Goal: Information Seeking & Learning: Find specific page/section

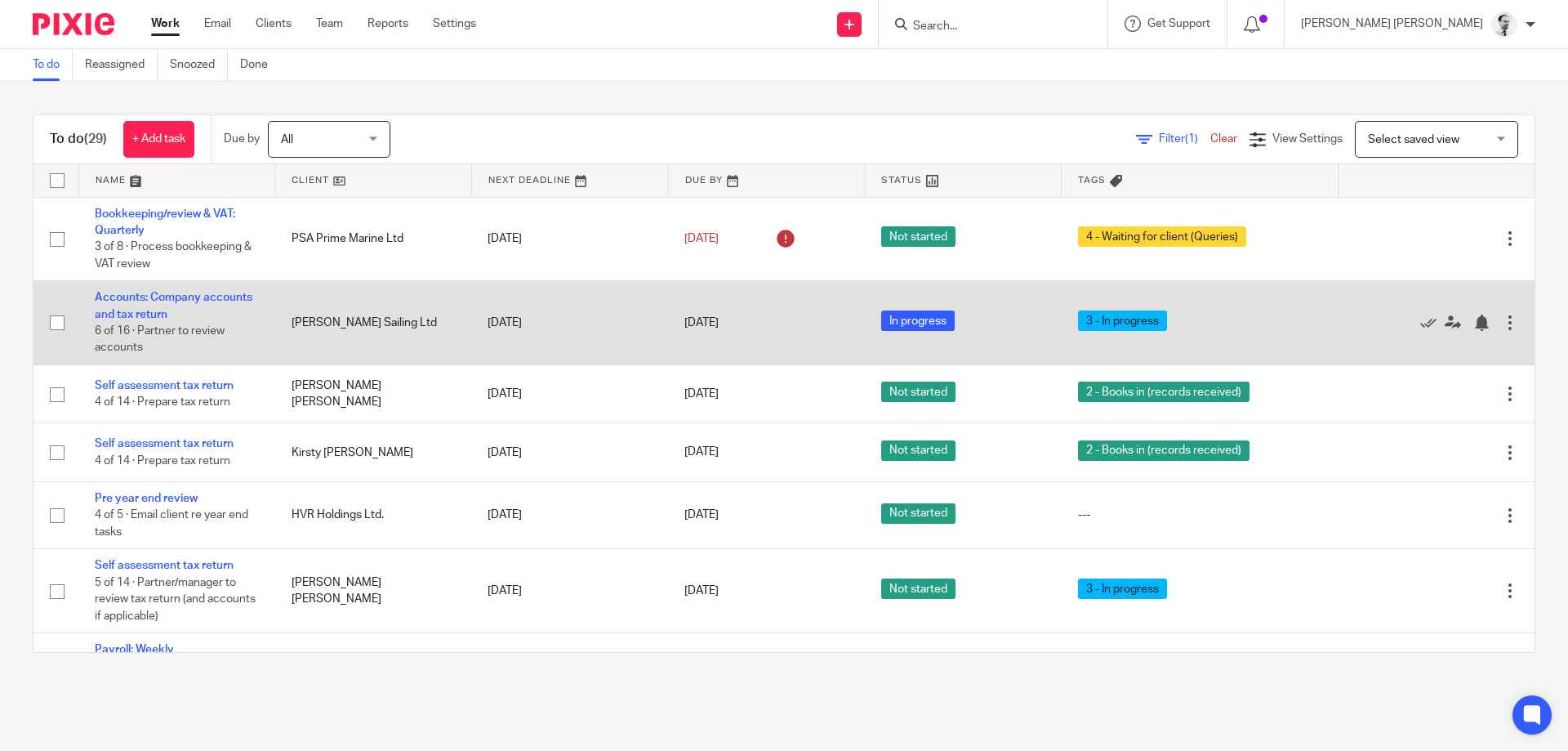
click at [680, 320] on td "[DATE]" at bounding box center [766, 323] width 197 height 84
click at [712, 321] on link "[DATE]" at bounding box center [721, 322] width 74 height 17
click at [1477, 322] on div at bounding box center [1482, 322] width 17 height 17
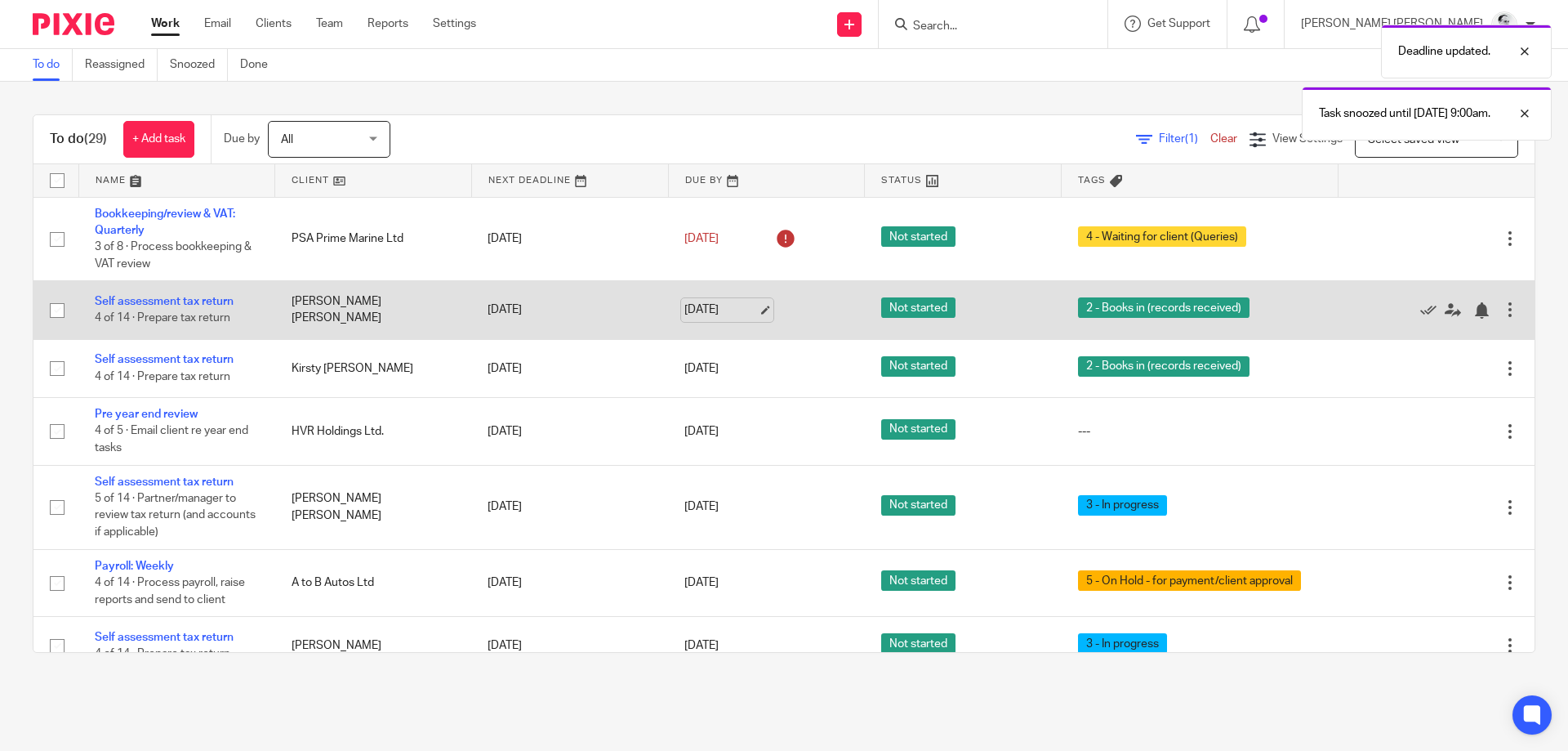
click at [702, 306] on link "[DATE]" at bounding box center [721, 309] width 74 height 17
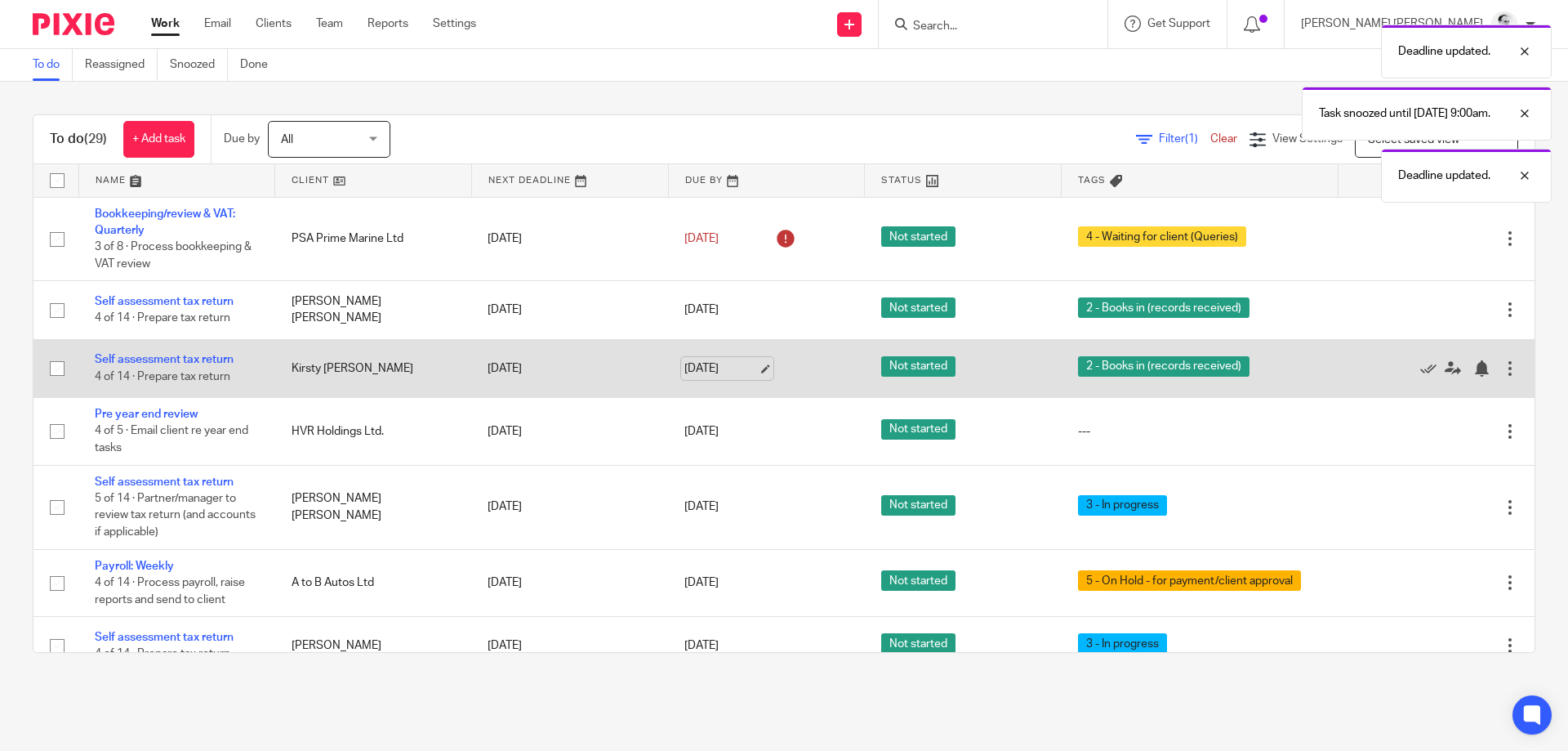
click at [700, 368] on link "[DATE]" at bounding box center [721, 368] width 74 height 17
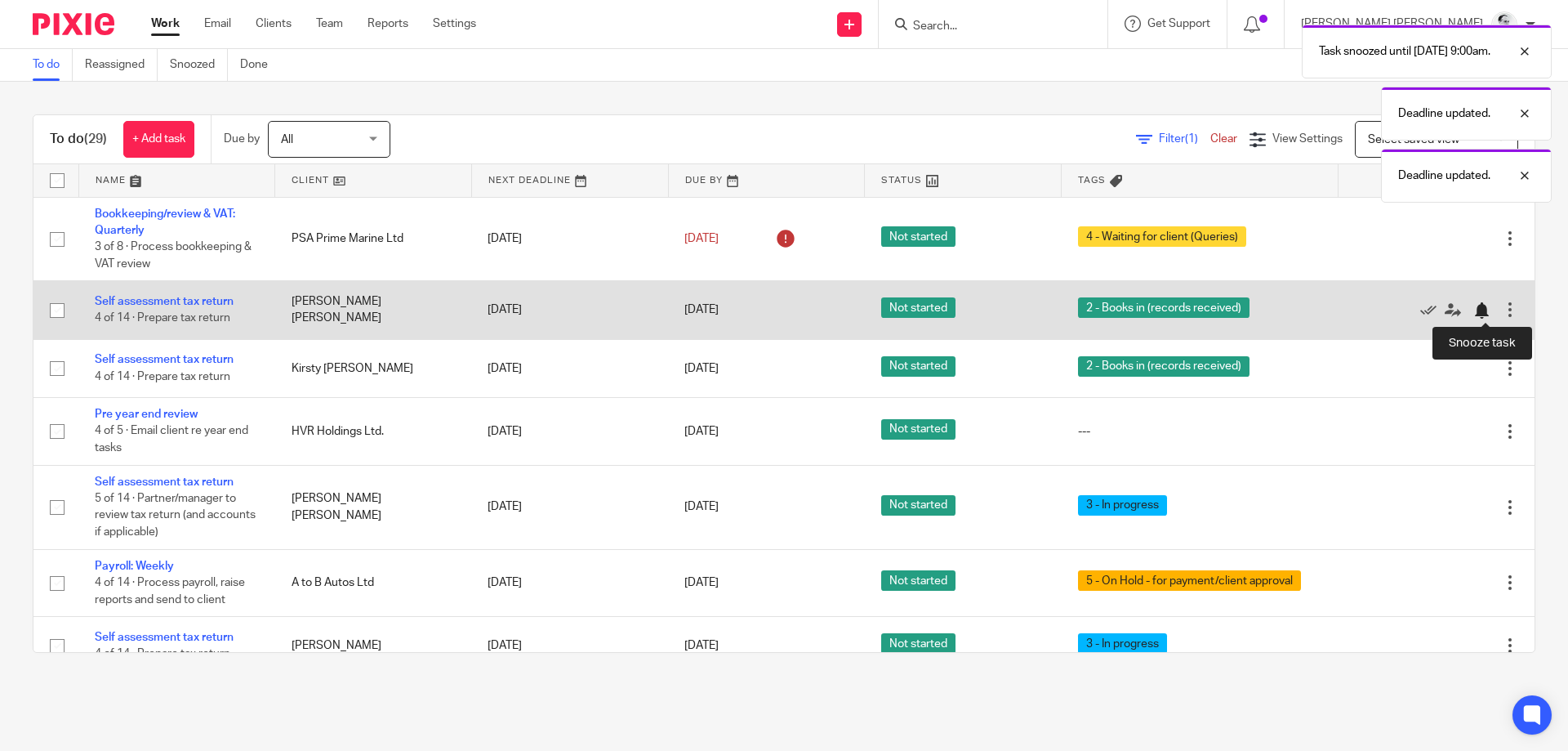
click at [1486, 309] on div at bounding box center [1482, 310] width 17 height 17
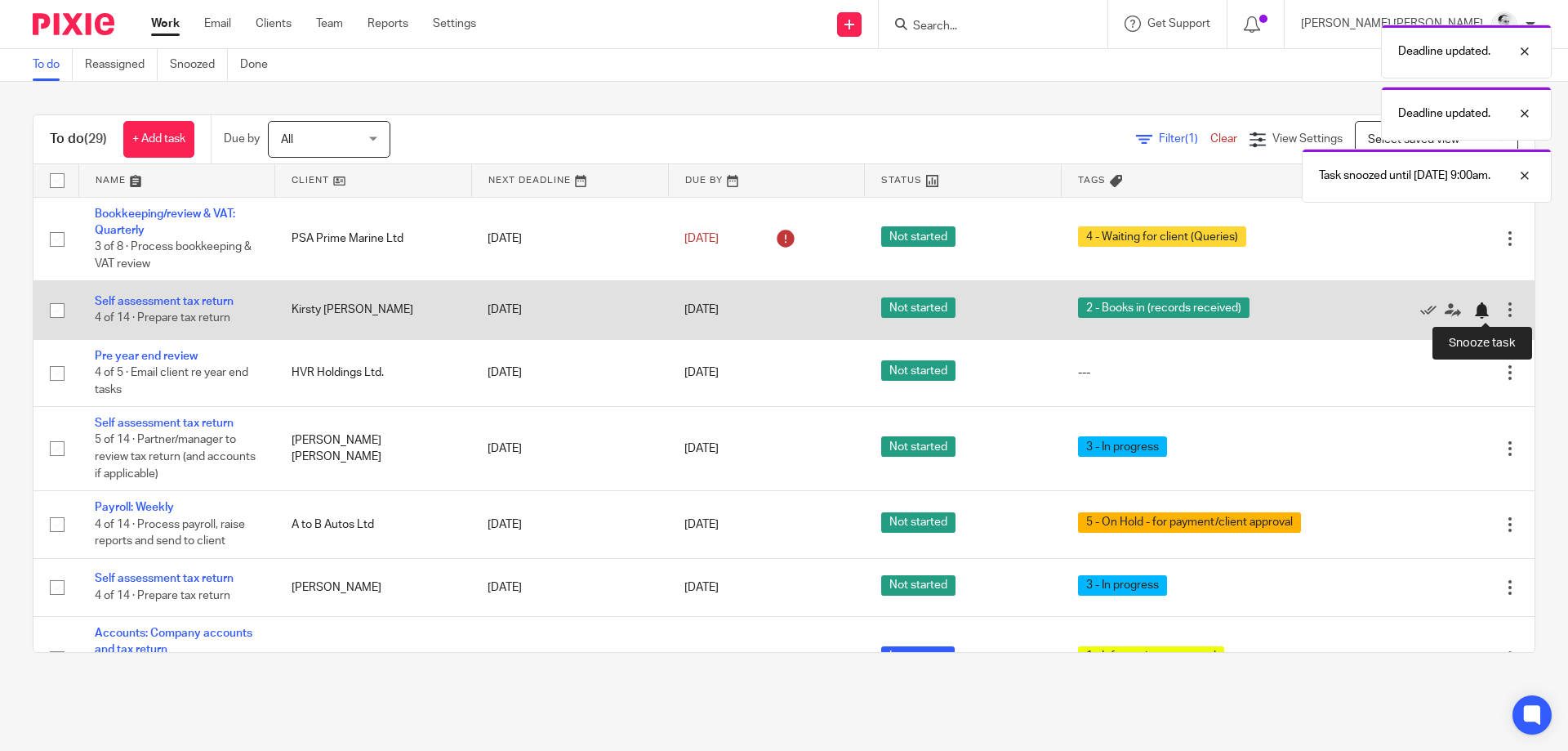
click at [1475, 314] on div at bounding box center [1482, 310] width 17 height 17
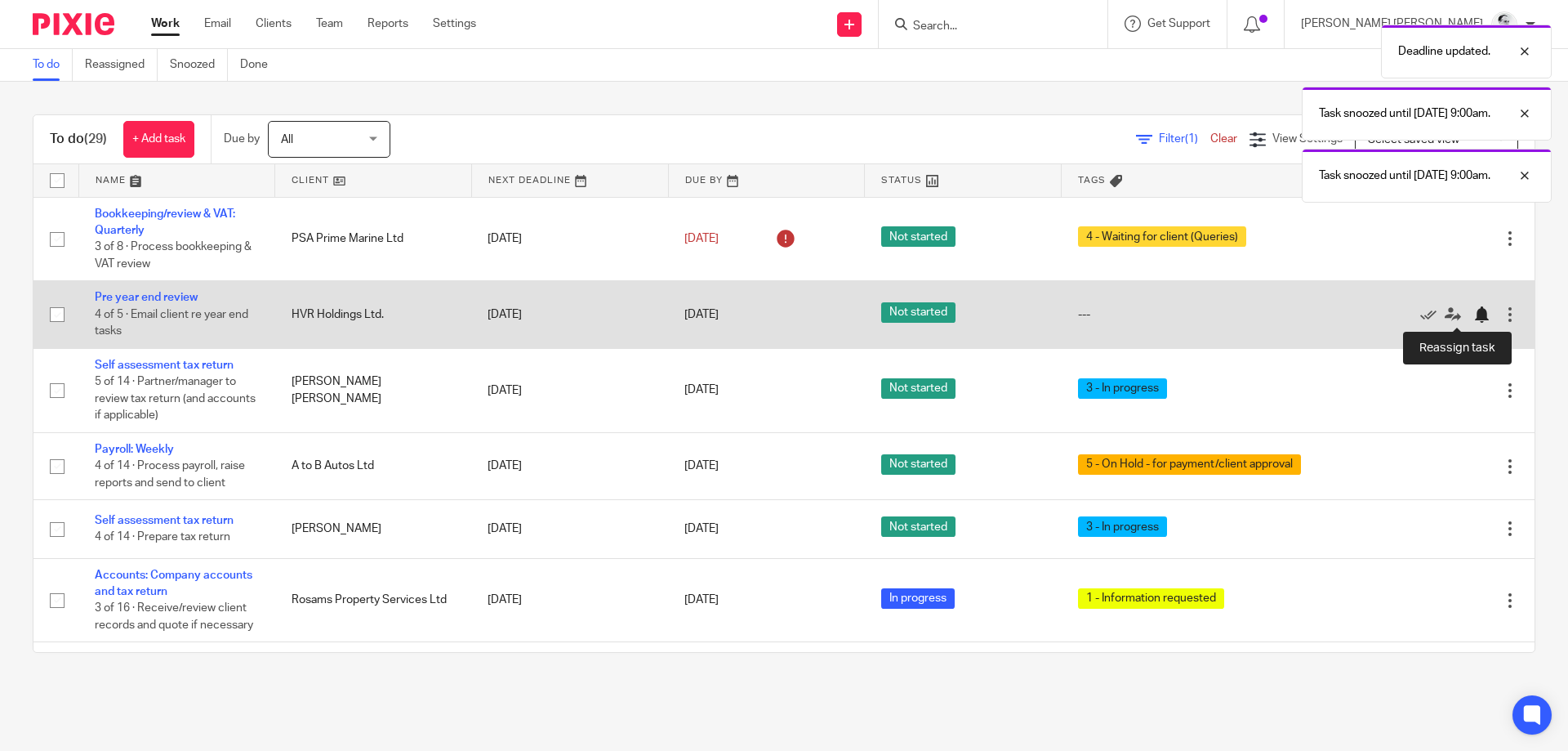
click at [1479, 316] on div at bounding box center [1482, 314] width 17 height 17
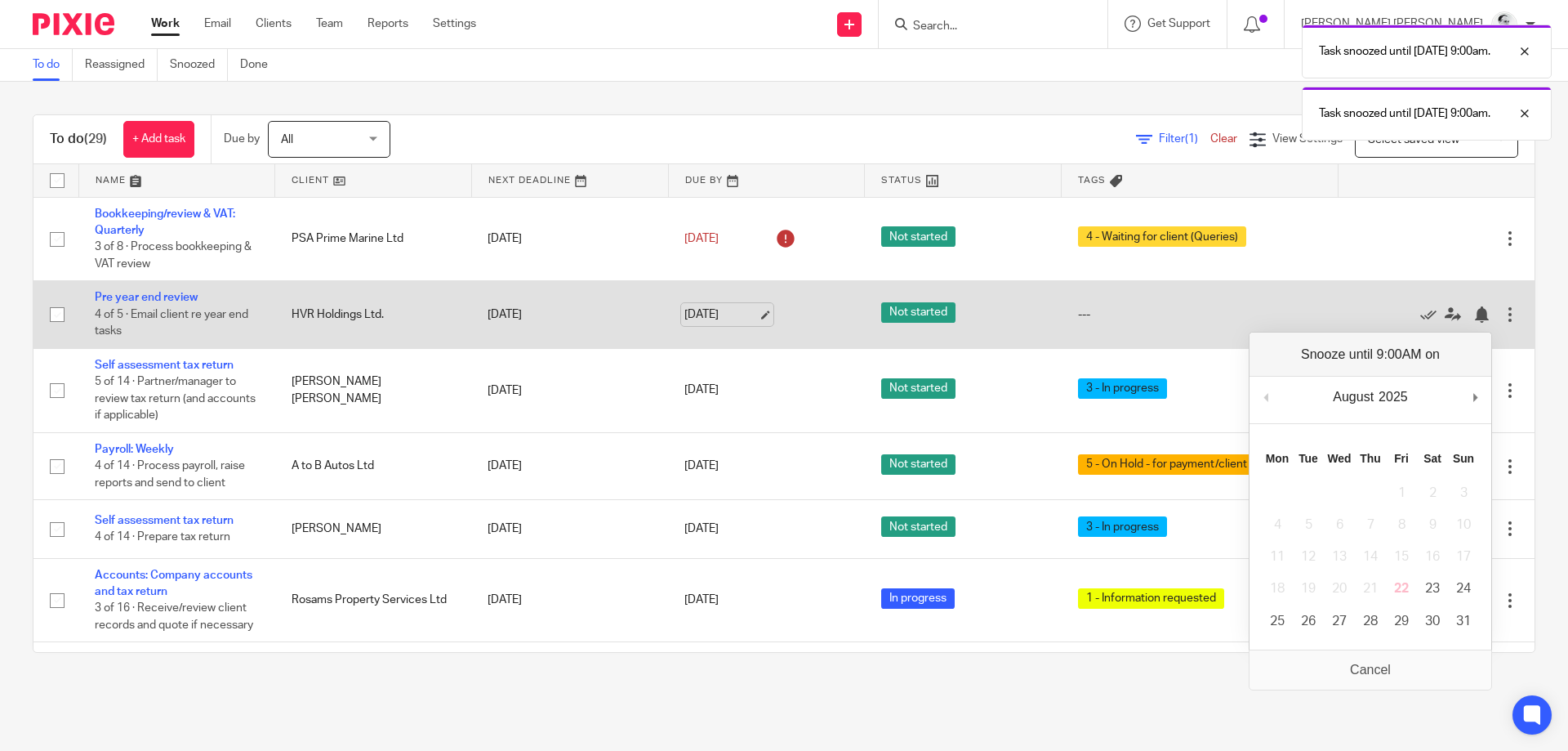
click at [717, 306] on link "[DATE]" at bounding box center [721, 314] width 74 height 17
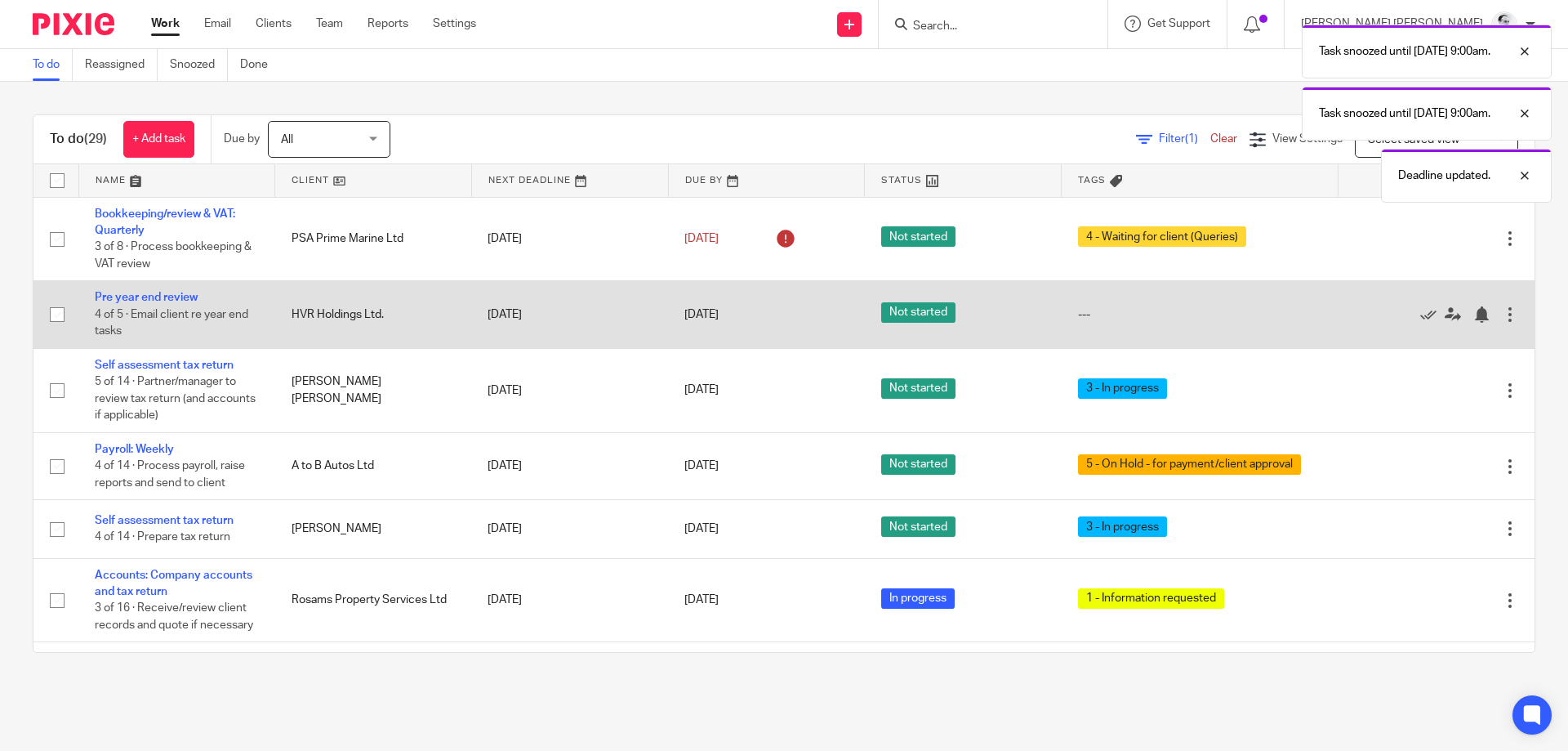
click at [1479, 324] on div "Edit task Delete" at bounding box center [1436, 315] width 164 height 41
click at [1481, 316] on div at bounding box center [1482, 314] width 17 height 17
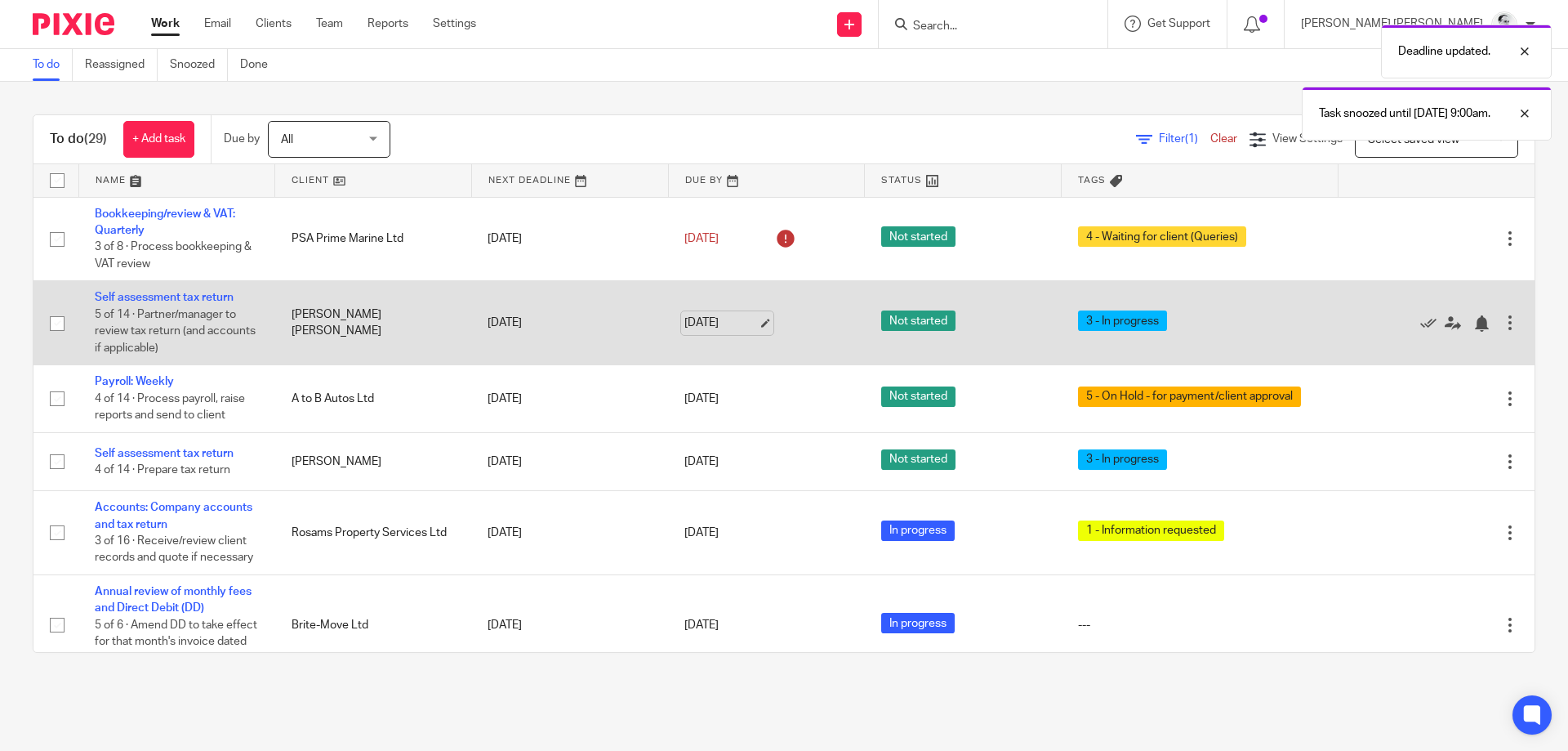
click at [724, 322] on link "[DATE]" at bounding box center [721, 322] width 74 height 17
click at [1480, 323] on div at bounding box center [1482, 323] width 17 height 17
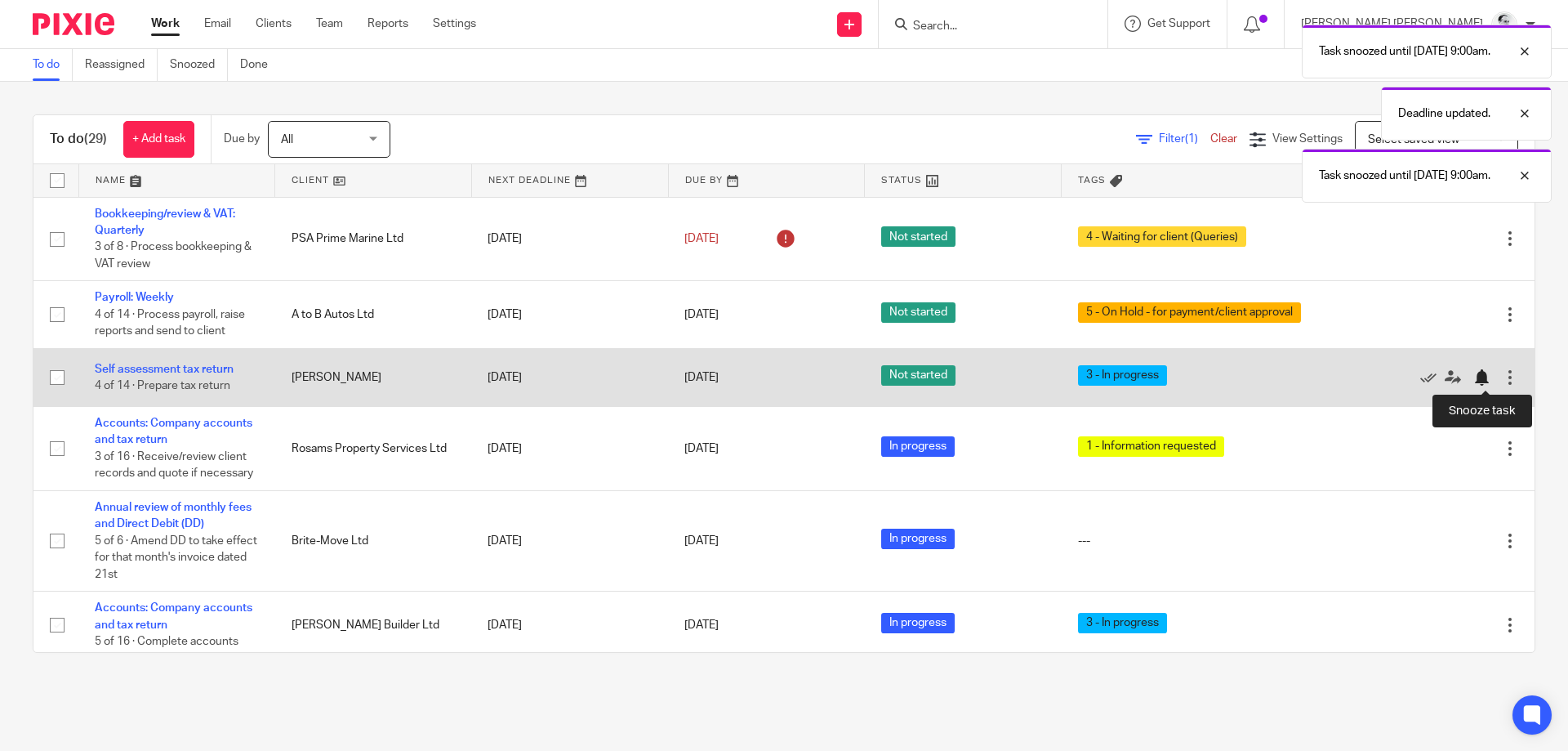
click at [1474, 382] on div at bounding box center [1482, 377] width 17 height 17
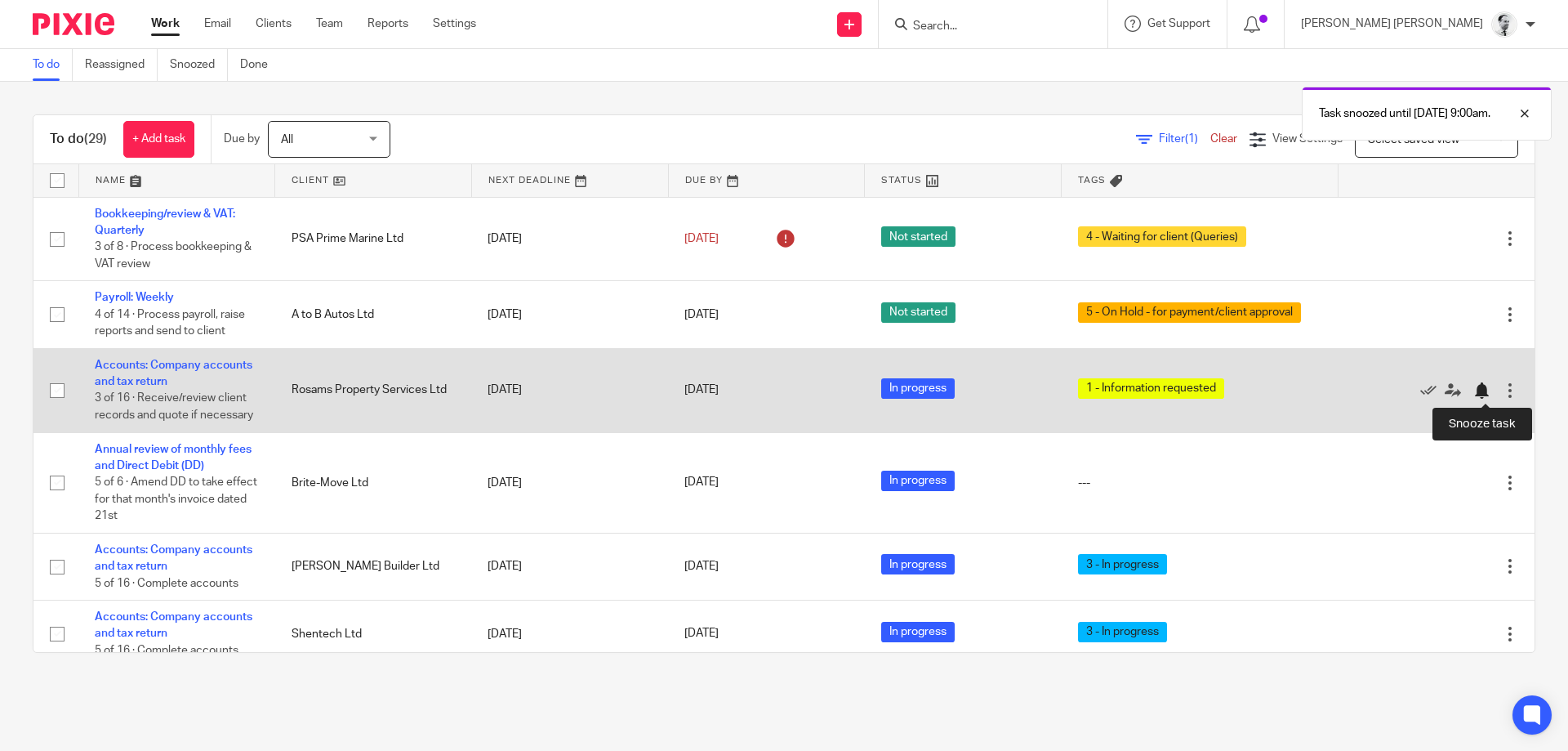
click at [1488, 391] on div at bounding box center [1482, 391] width 17 height 17
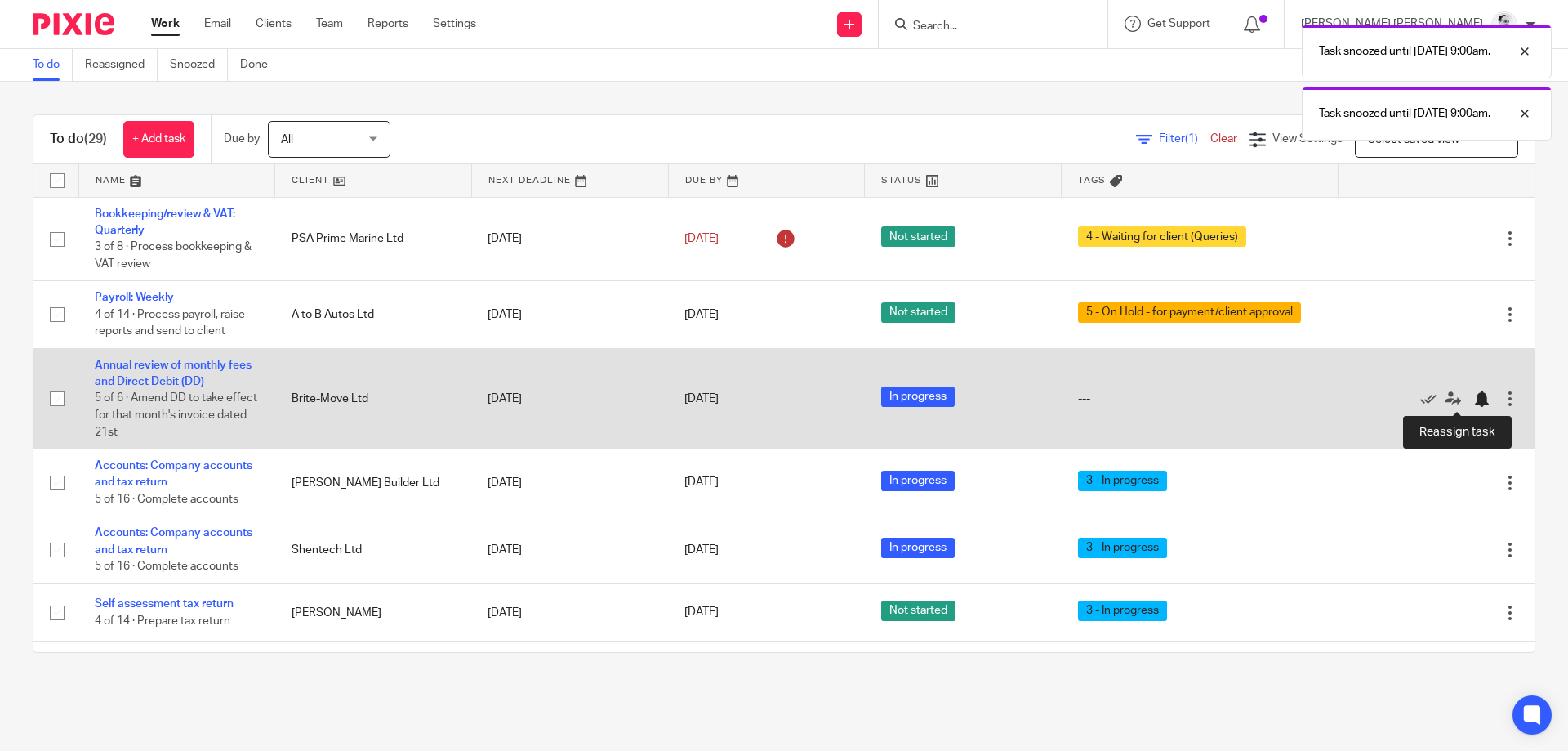
click at [1474, 397] on div at bounding box center [1482, 399] width 17 height 17
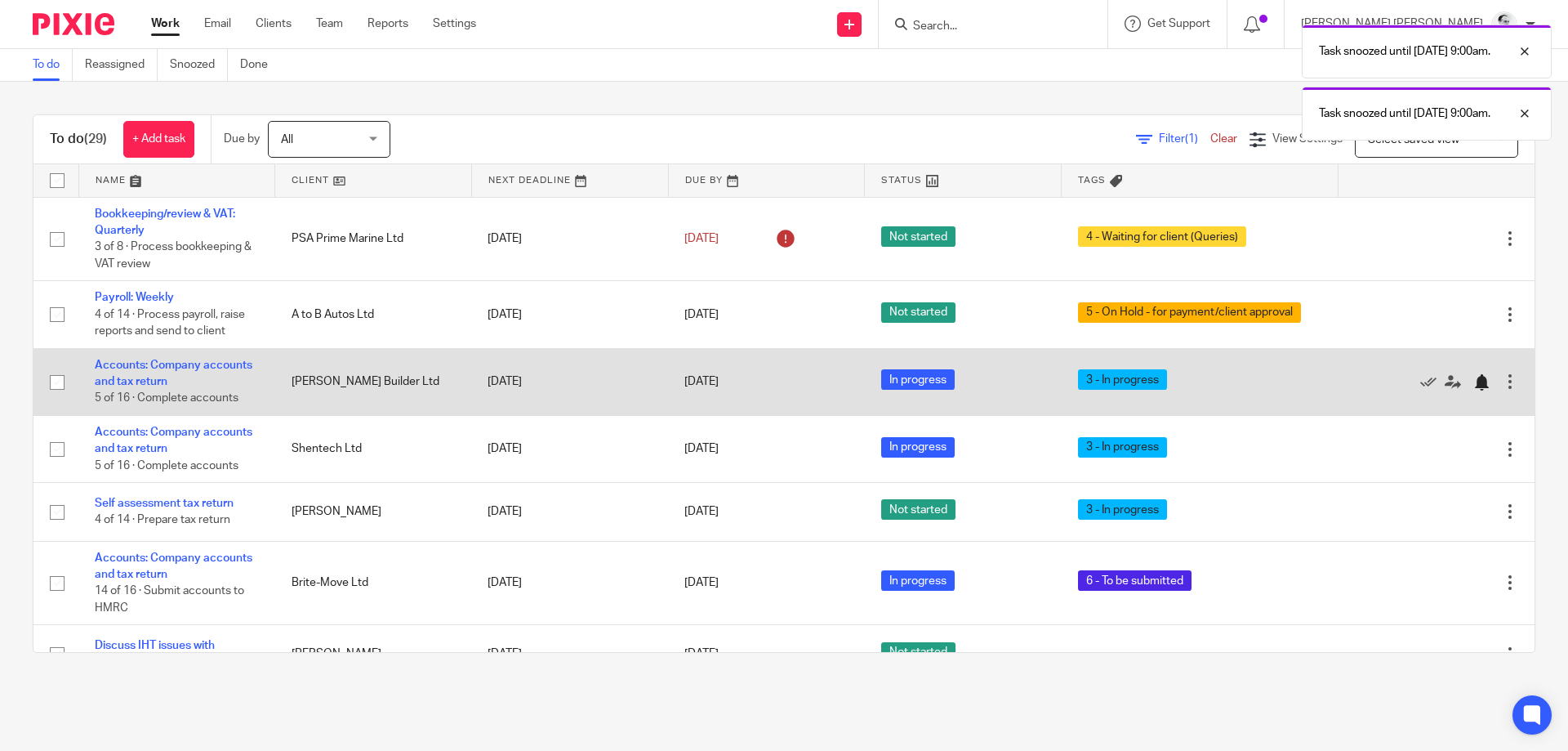
click at [1478, 383] on div at bounding box center [1482, 382] width 17 height 17
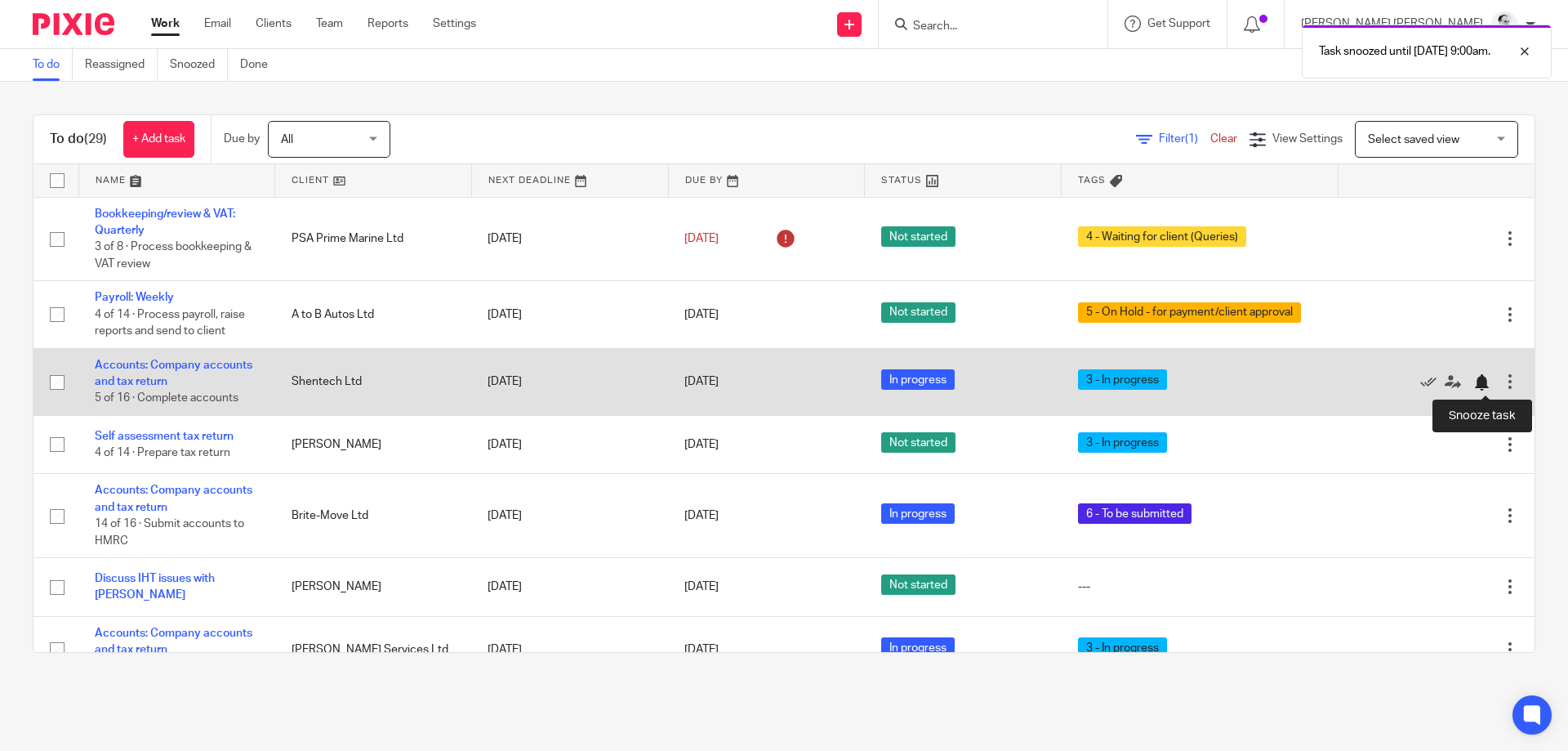
click at [1486, 380] on div at bounding box center [1482, 382] width 17 height 17
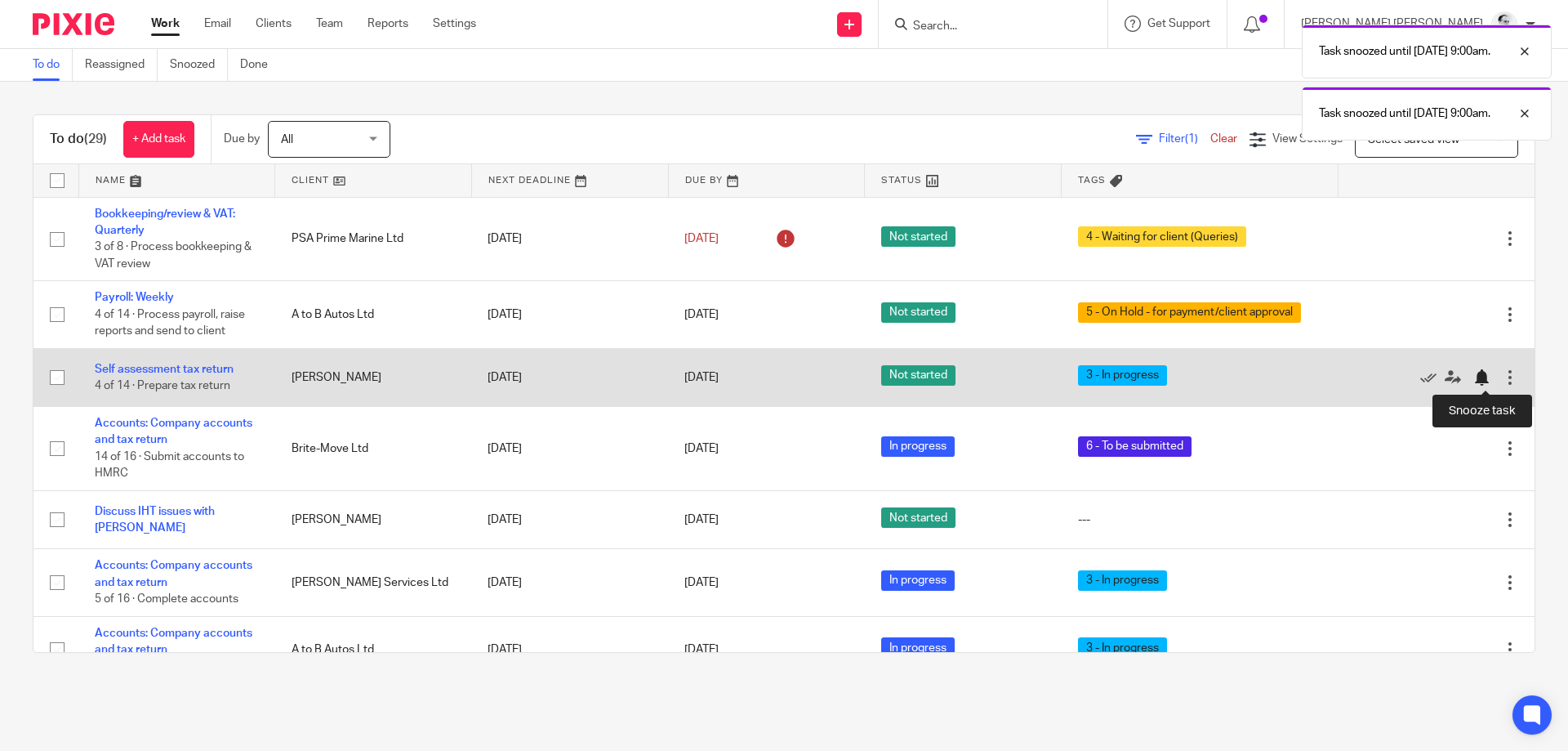
click at [1484, 376] on div at bounding box center [1482, 377] width 17 height 17
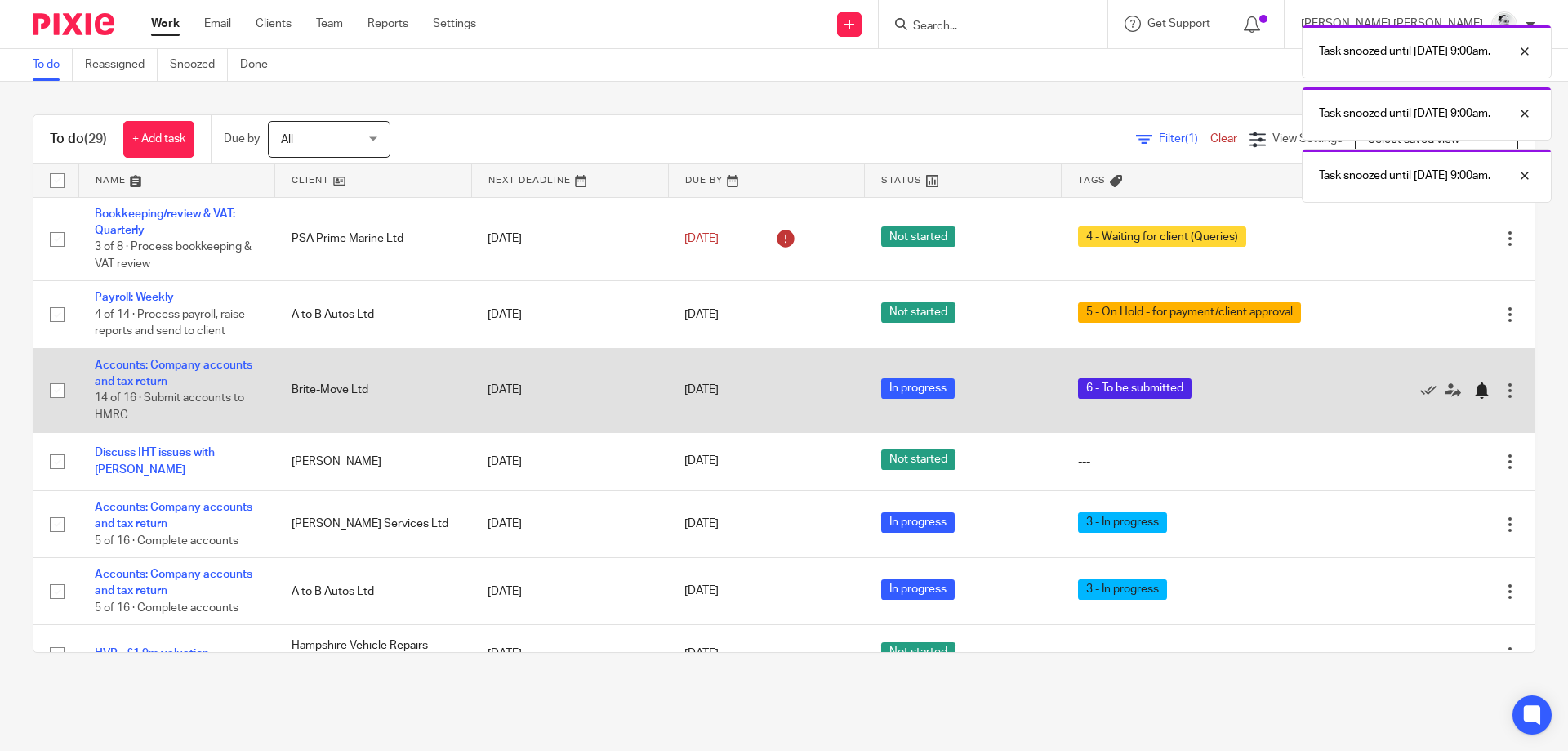
click at [1484, 395] on div at bounding box center [1482, 391] width 17 height 17
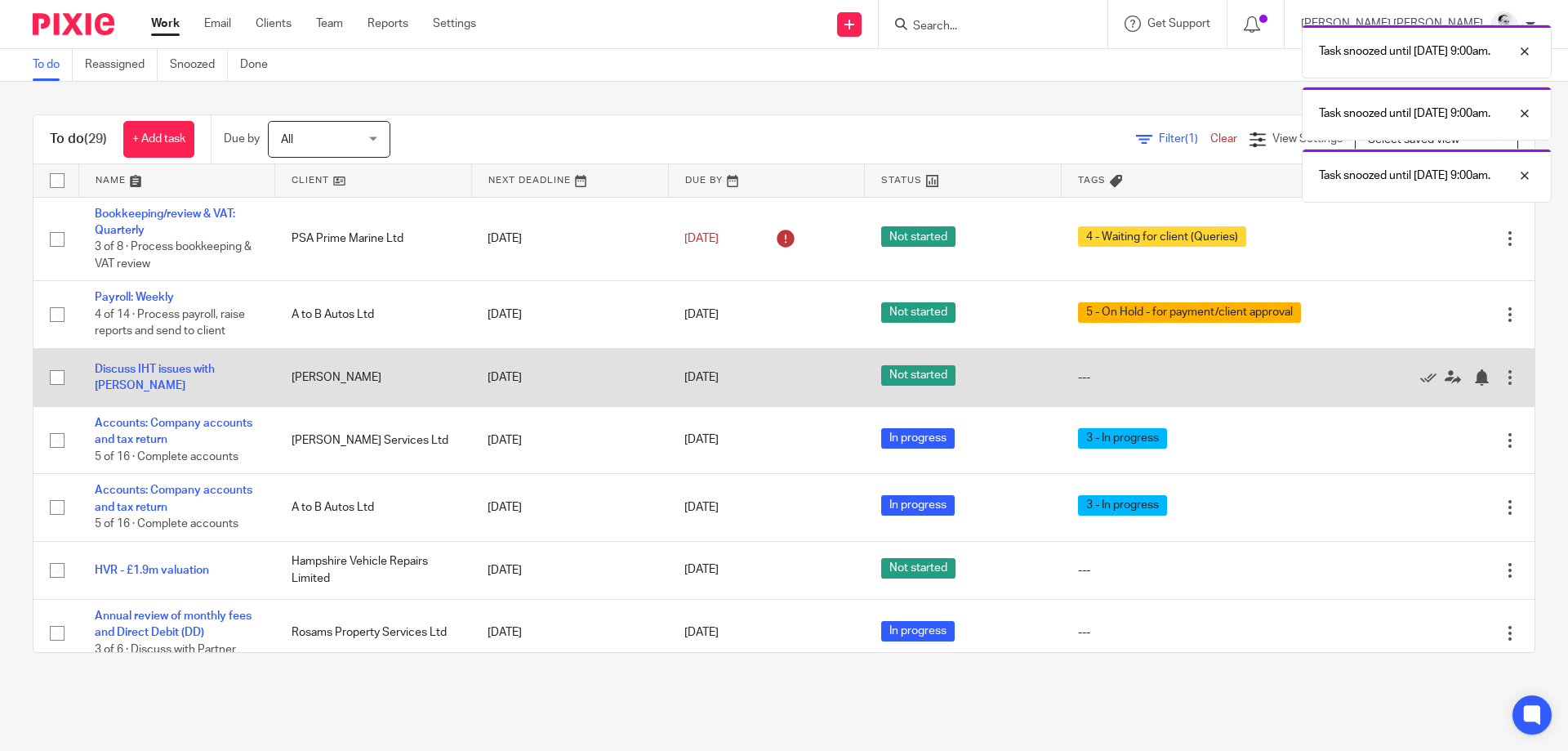
click at [1479, 369] on div "Edit task Delete" at bounding box center [1436, 378] width 164 height 41
click at [1479, 380] on div at bounding box center [1482, 377] width 17 height 17
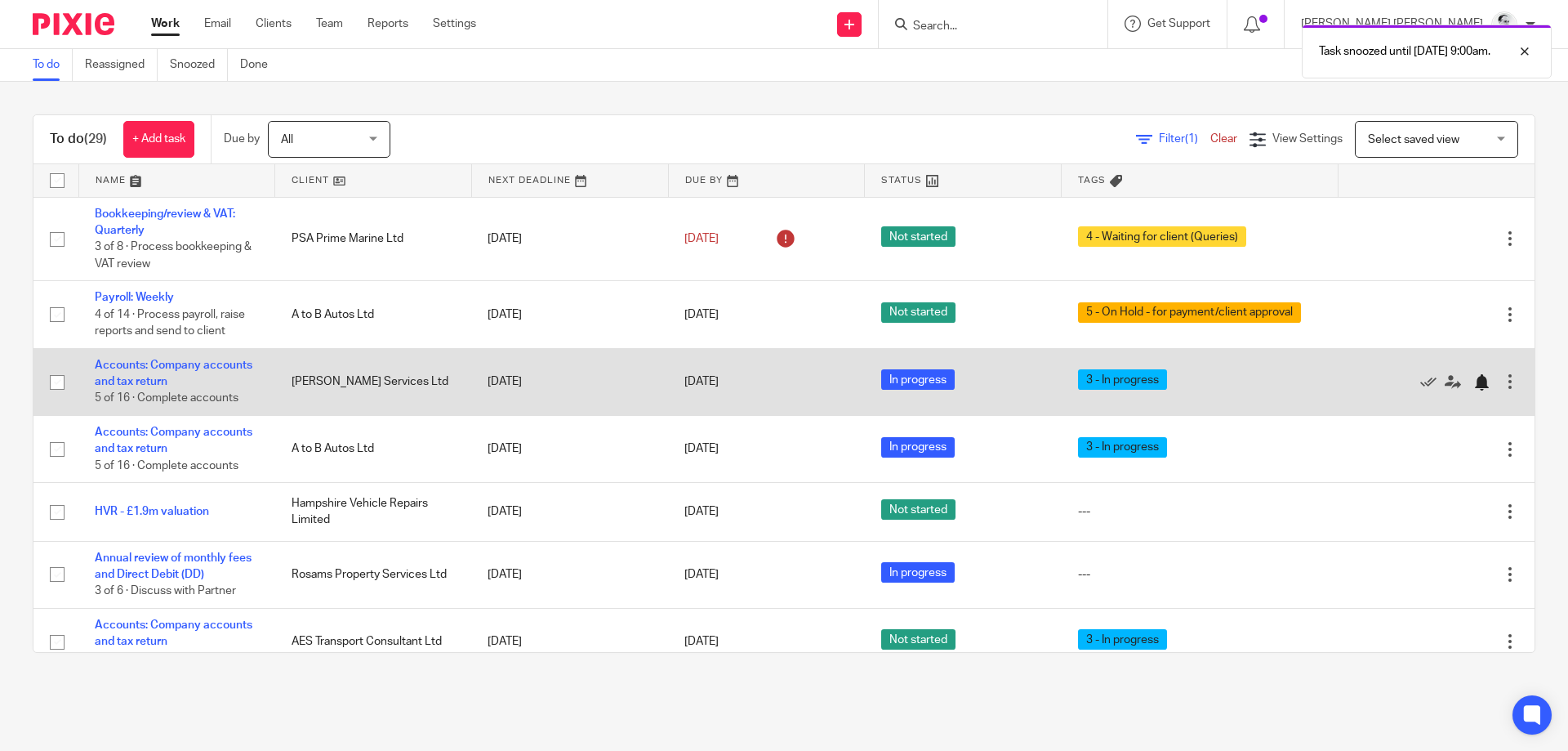
click at [1488, 384] on div at bounding box center [1482, 382] width 17 height 17
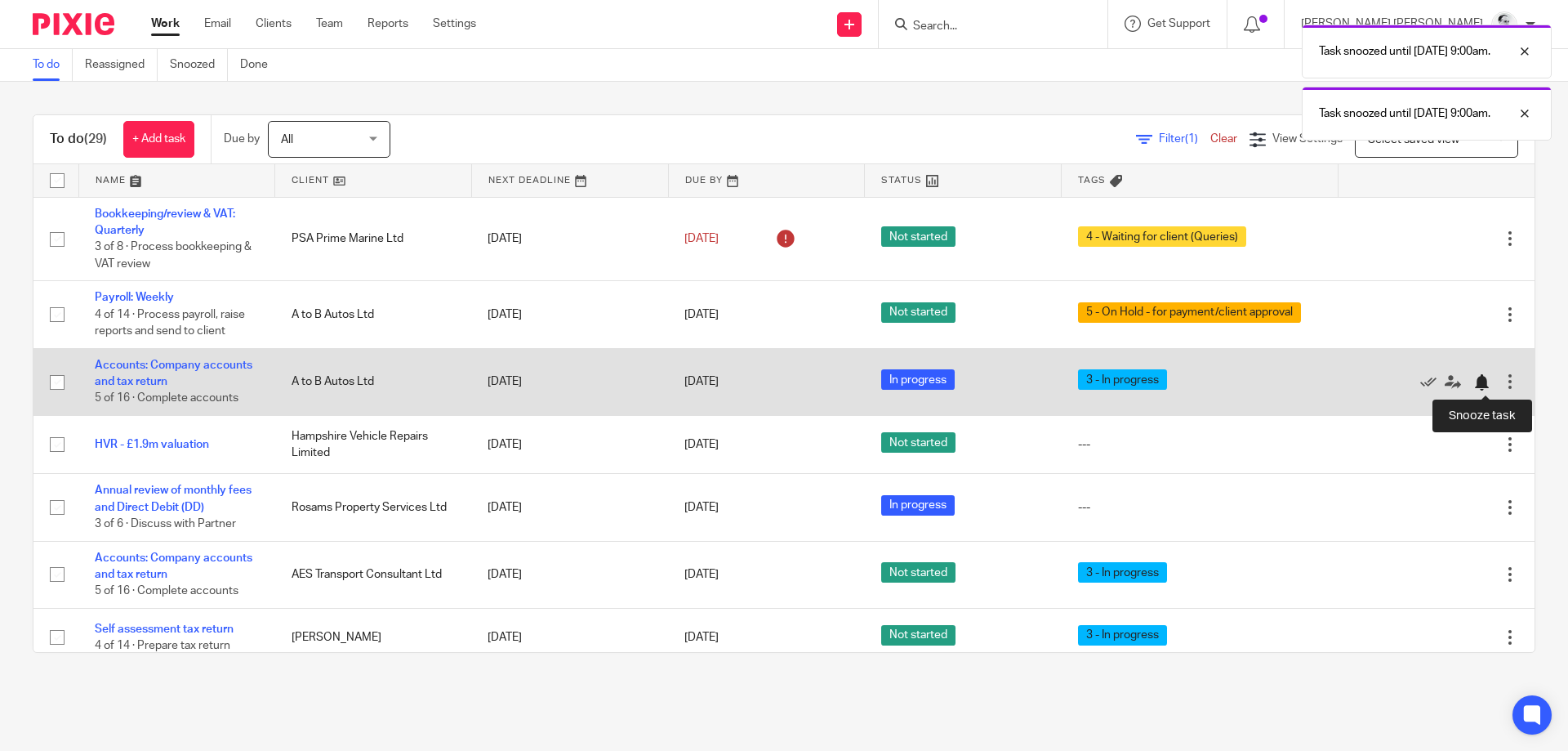
click at [1480, 383] on div at bounding box center [1482, 382] width 17 height 17
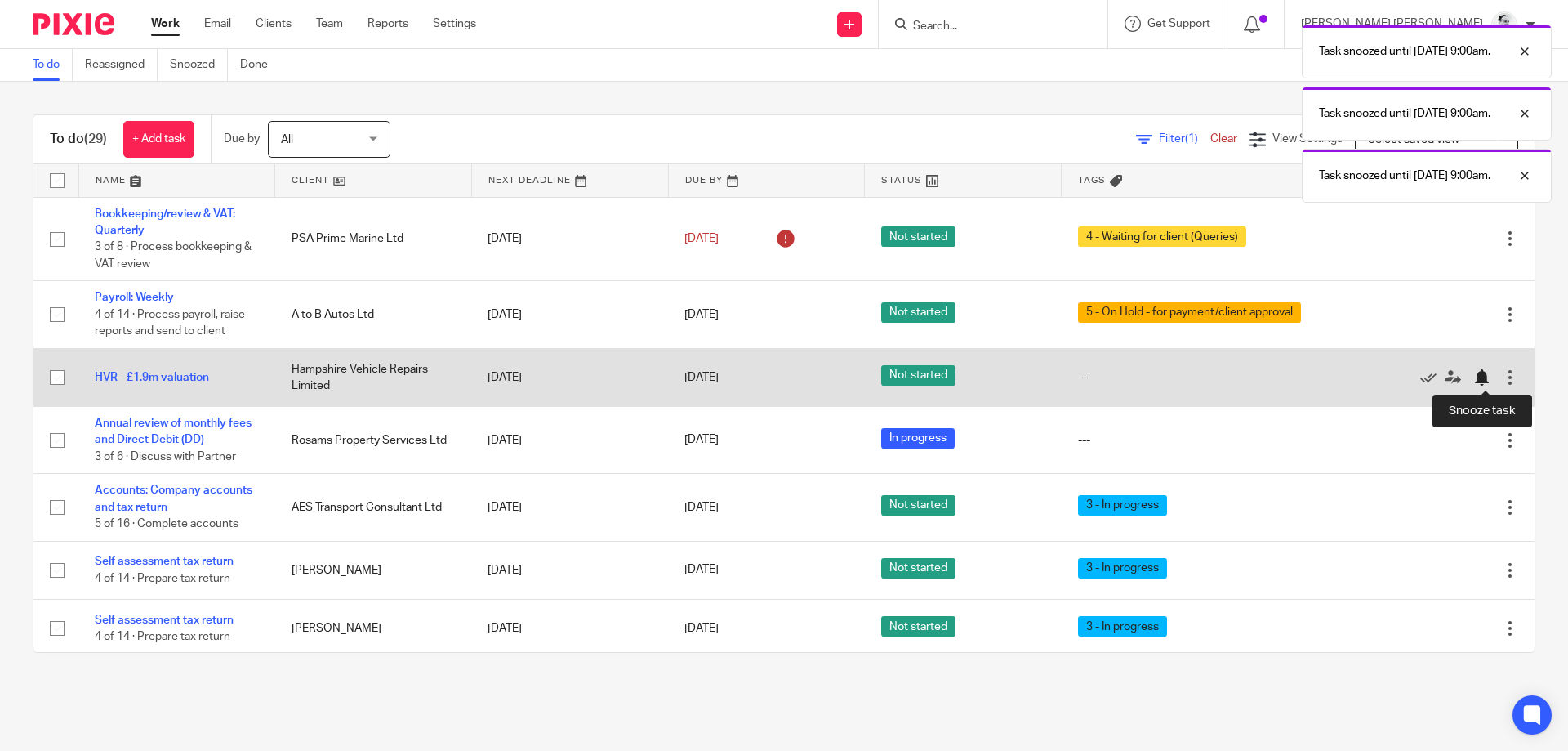
click at [1479, 377] on div at bounding box center [1482, 377] width 17 height 17
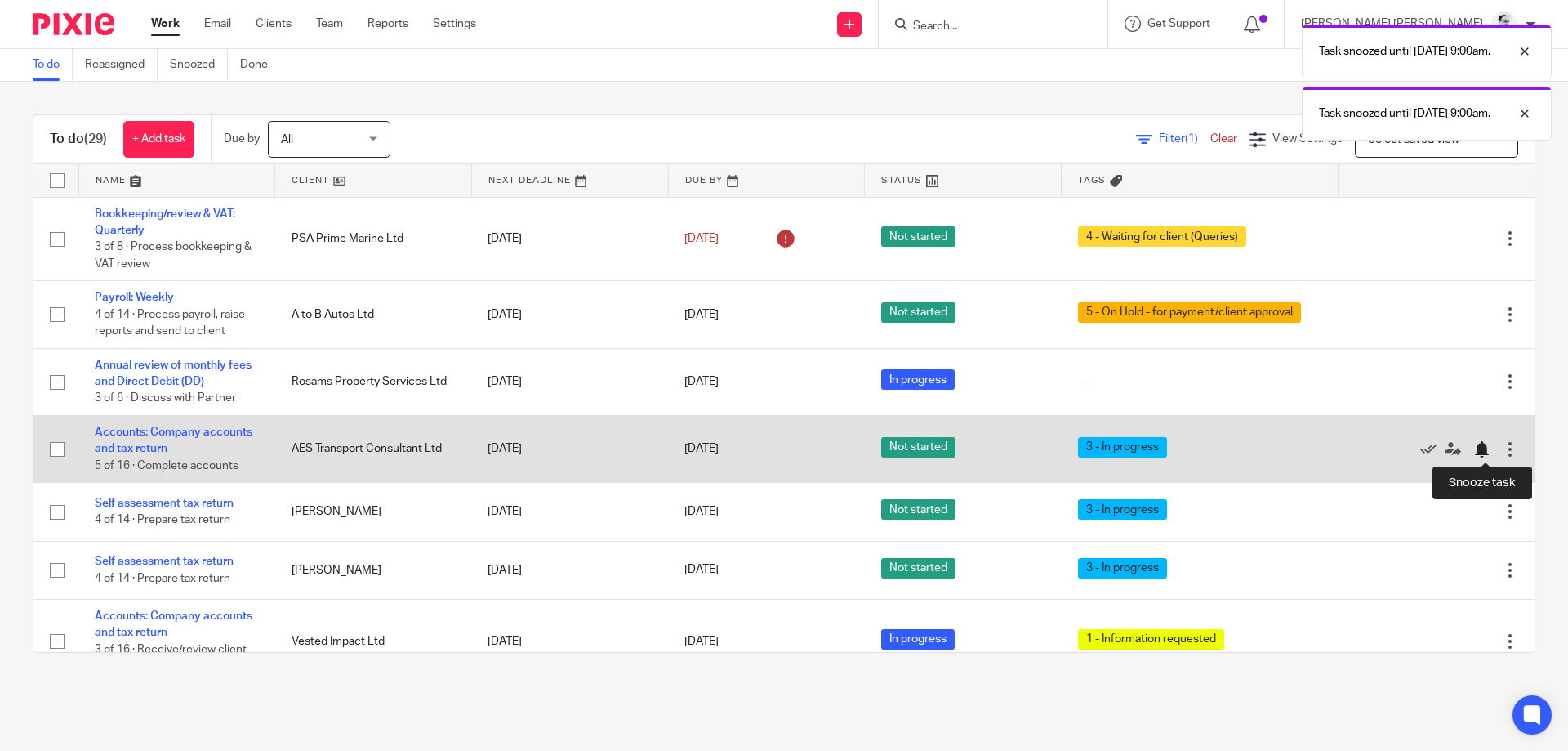
click at [1490, 443] on div at bounding box center [1486, 449] width 25 height 17
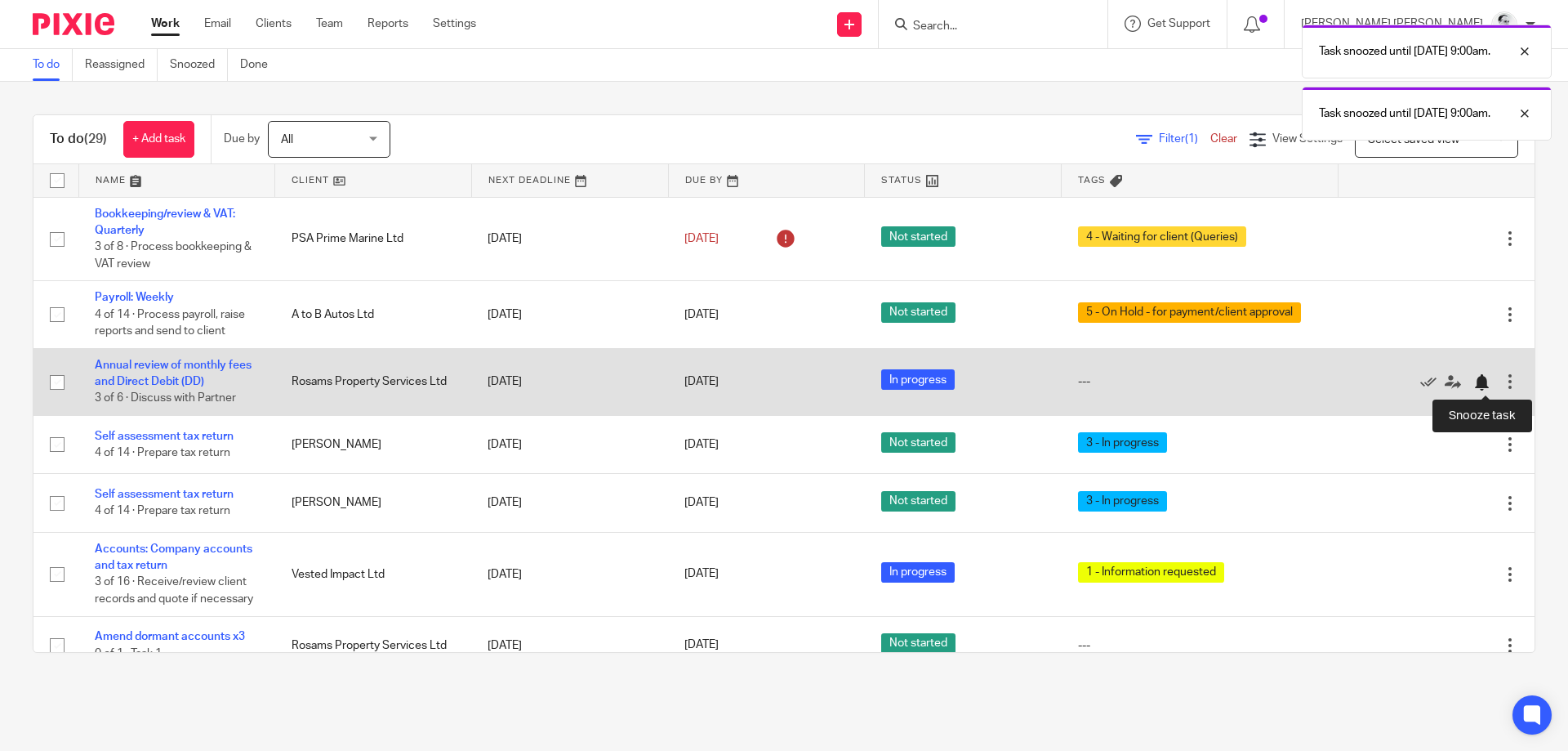
click at [1488, 379] on div at bounding box center [1482, 382] width 17 height 17
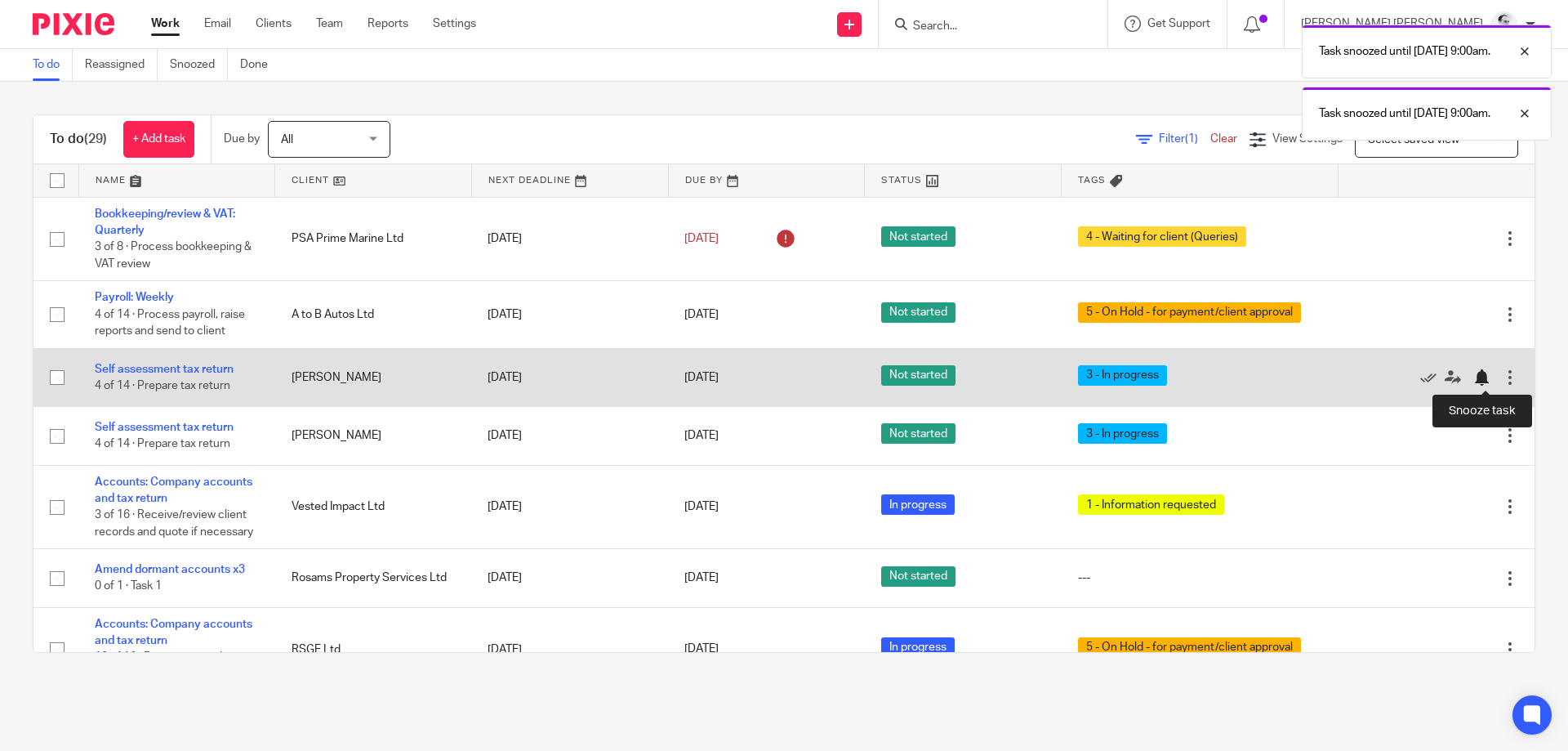
click at [1484, 375] on div at bounding box center [1482, 377] width 17 height 17
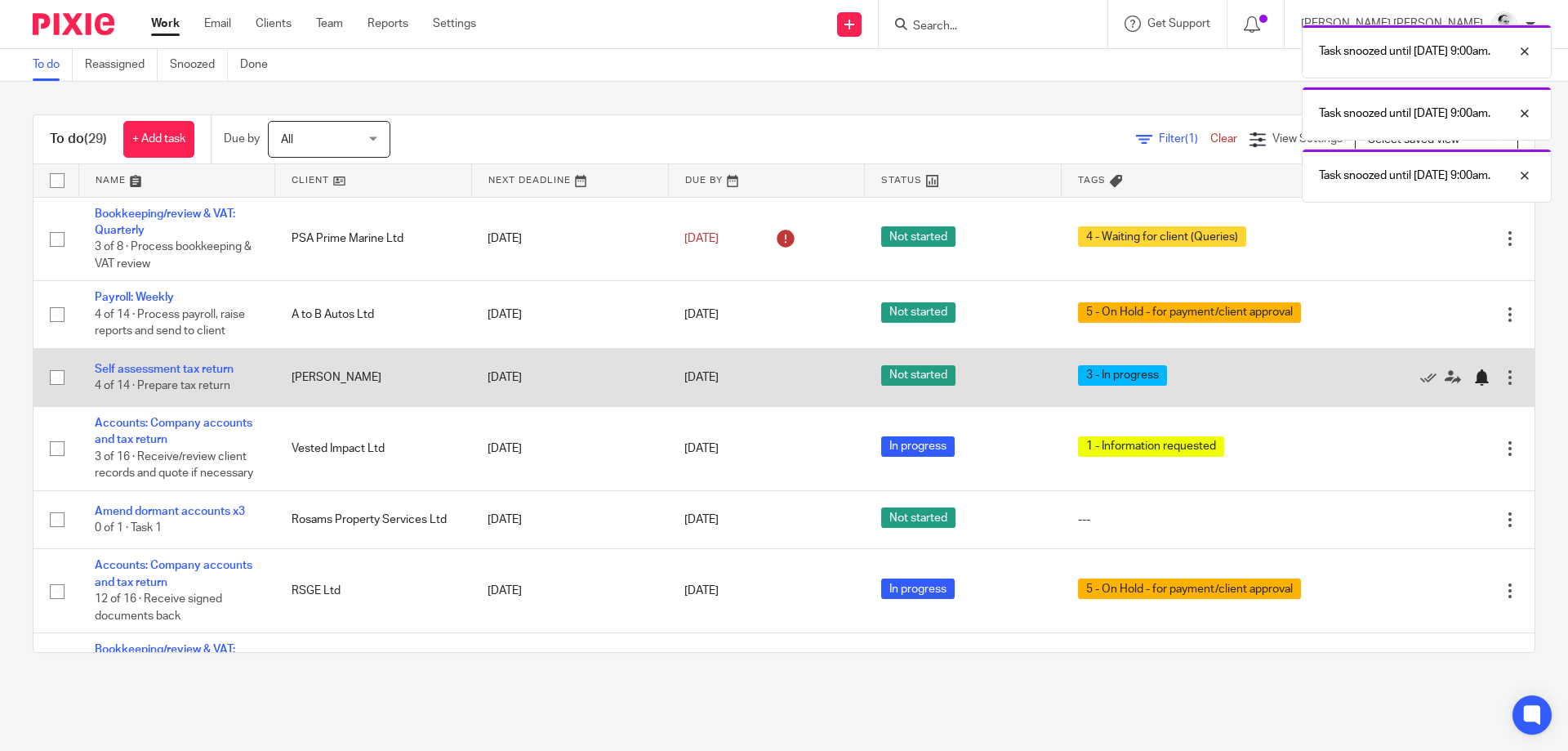
click at [1481, 378] on div at bounding box center [1482, 377] width 17 height 17
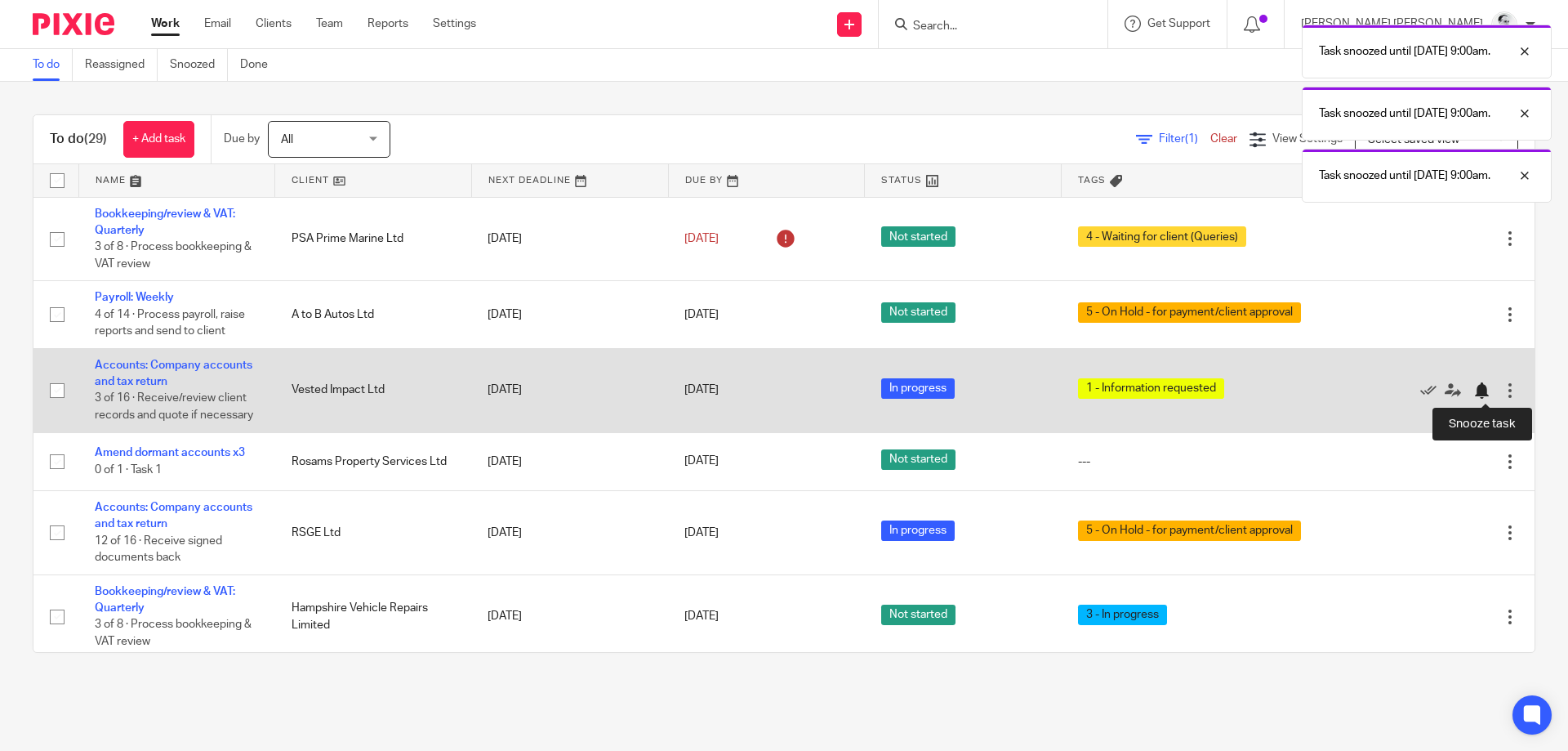
click at [1478, 392] on div at bounding box center [1482, 391] width 17 height 17
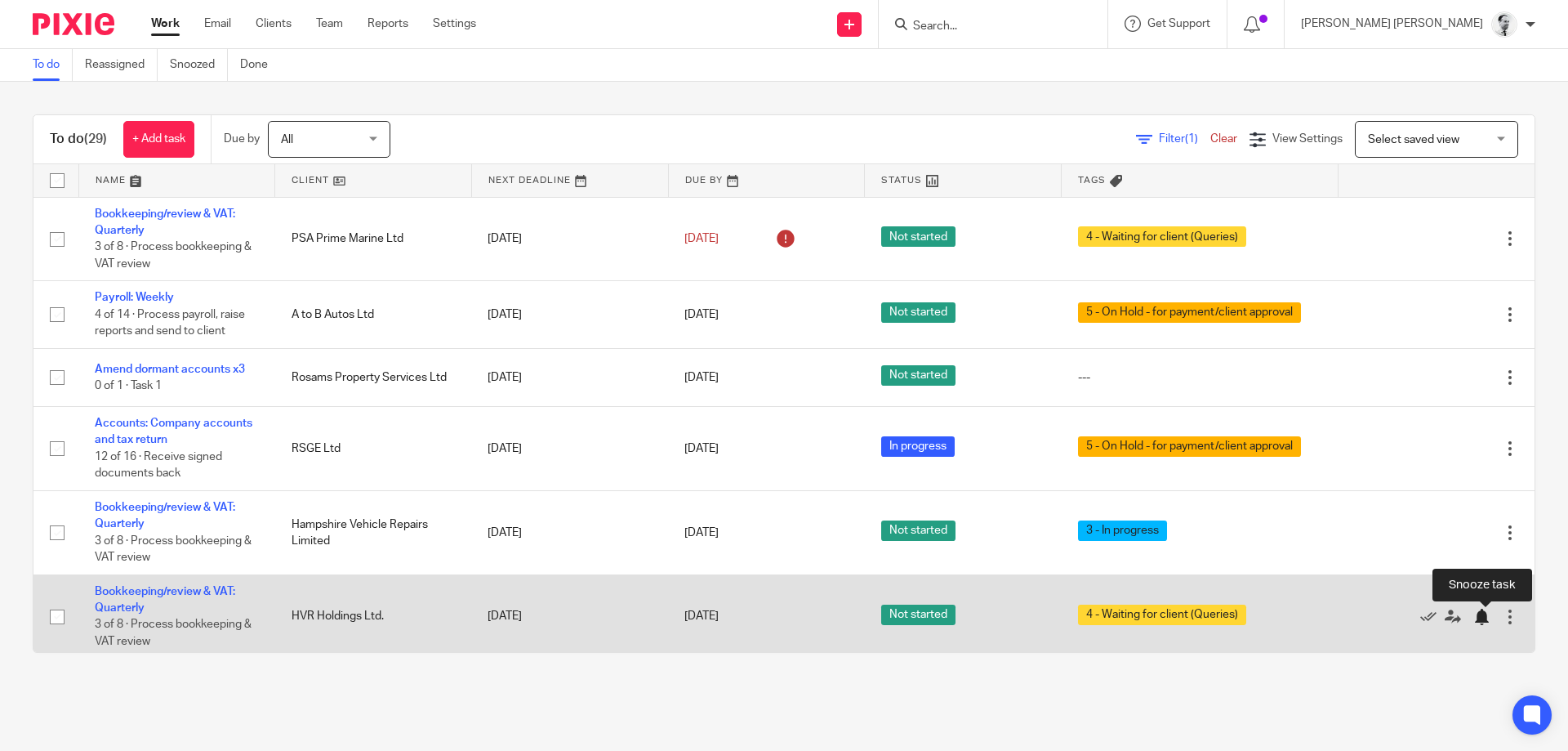
click at [1481, 617] on div at bounding box center [1482, 617] width 17 height 17
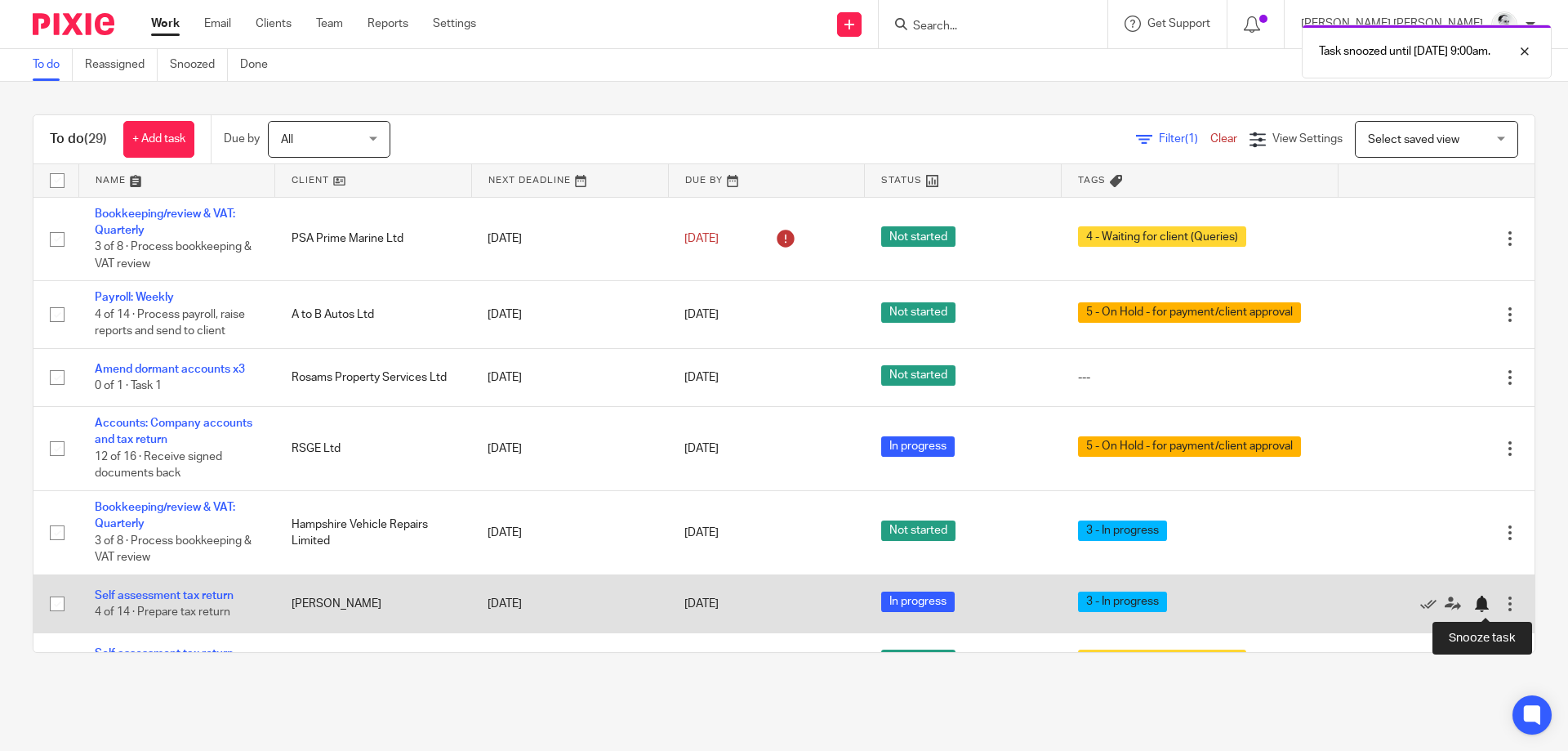
click at [1482, 604] on div at bounding box center [1482, 604] width 17 height 17
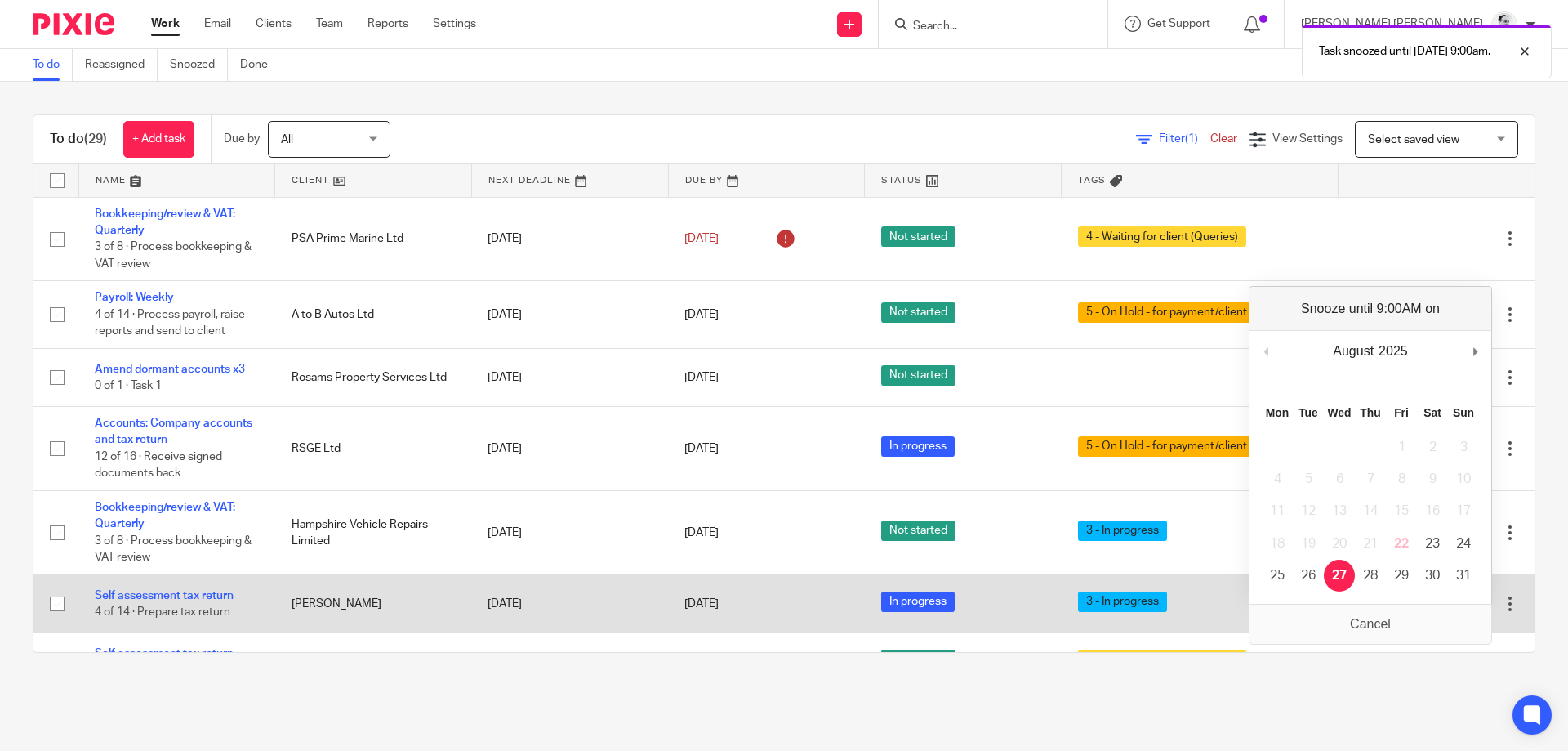
drag, startPoint x: 1336, startPoint y: 572, endPoint x: 1363, endPoint y: 579, distance: 27.9
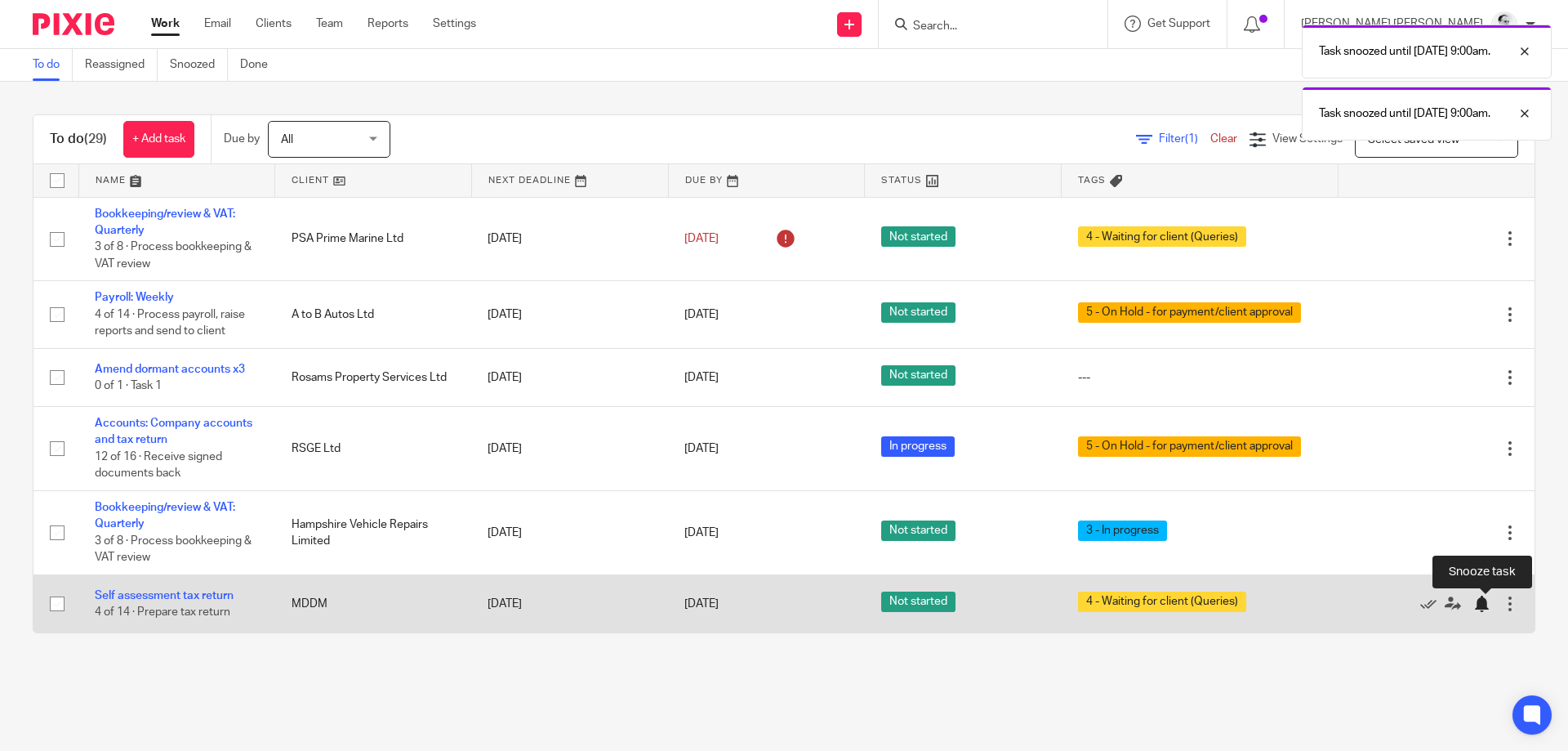
click at [1482, 608] on div at bounding box center [1482, 604] width 17 height 17
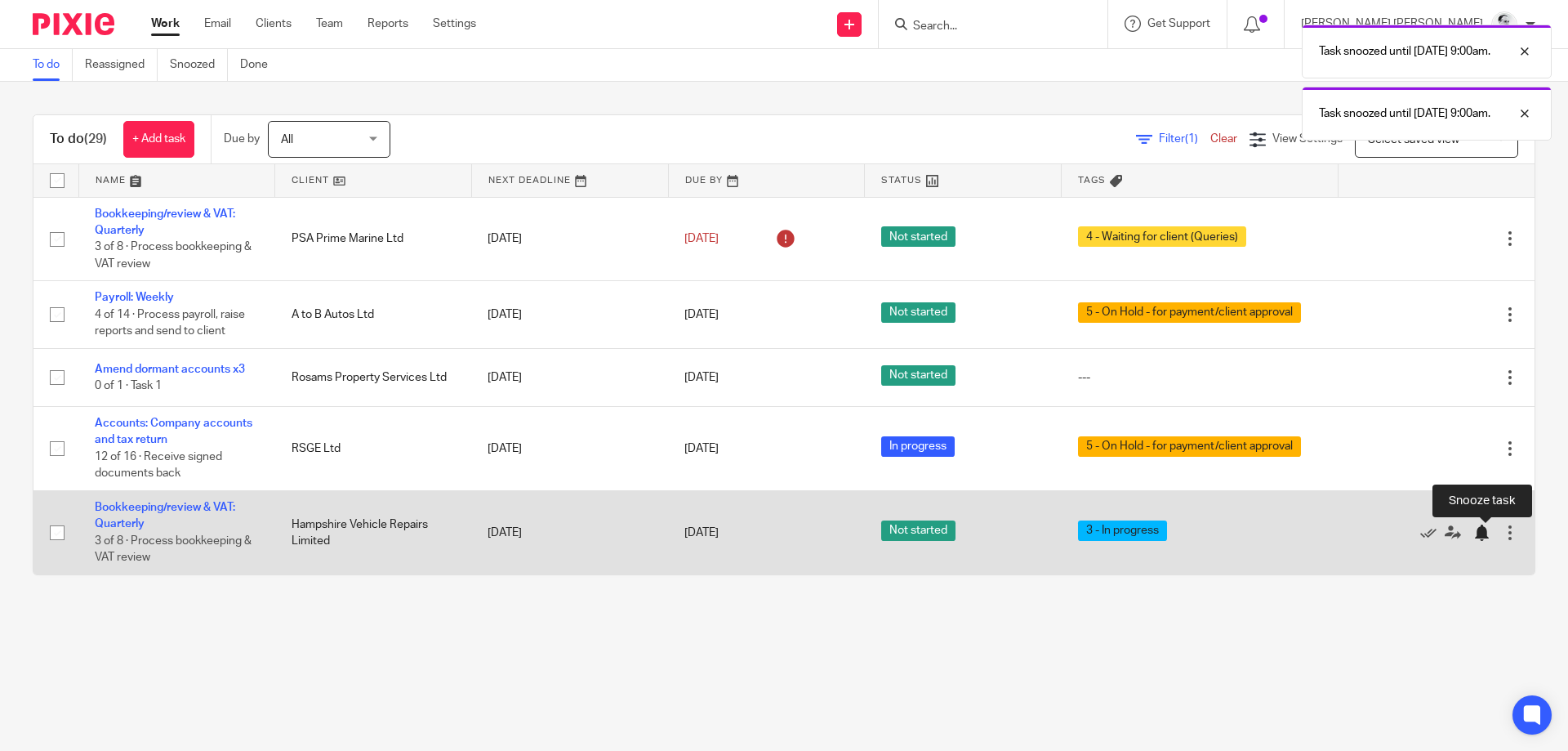
click at [1481, 533] on div at bounding box center [1482, 532] width 17 height 17
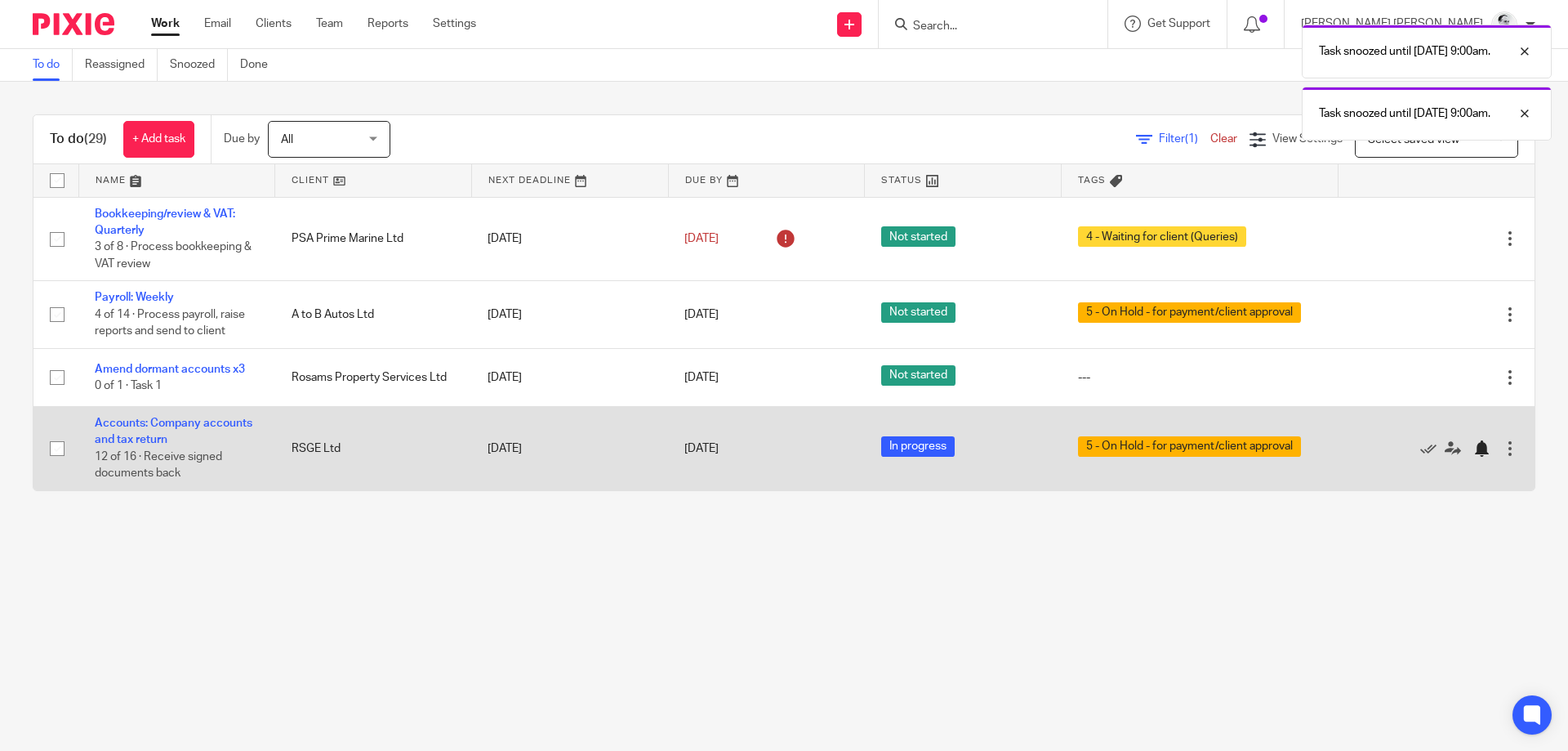
click at [1475, 452] on div at bounding box center [1482, 449] width 17 height 17
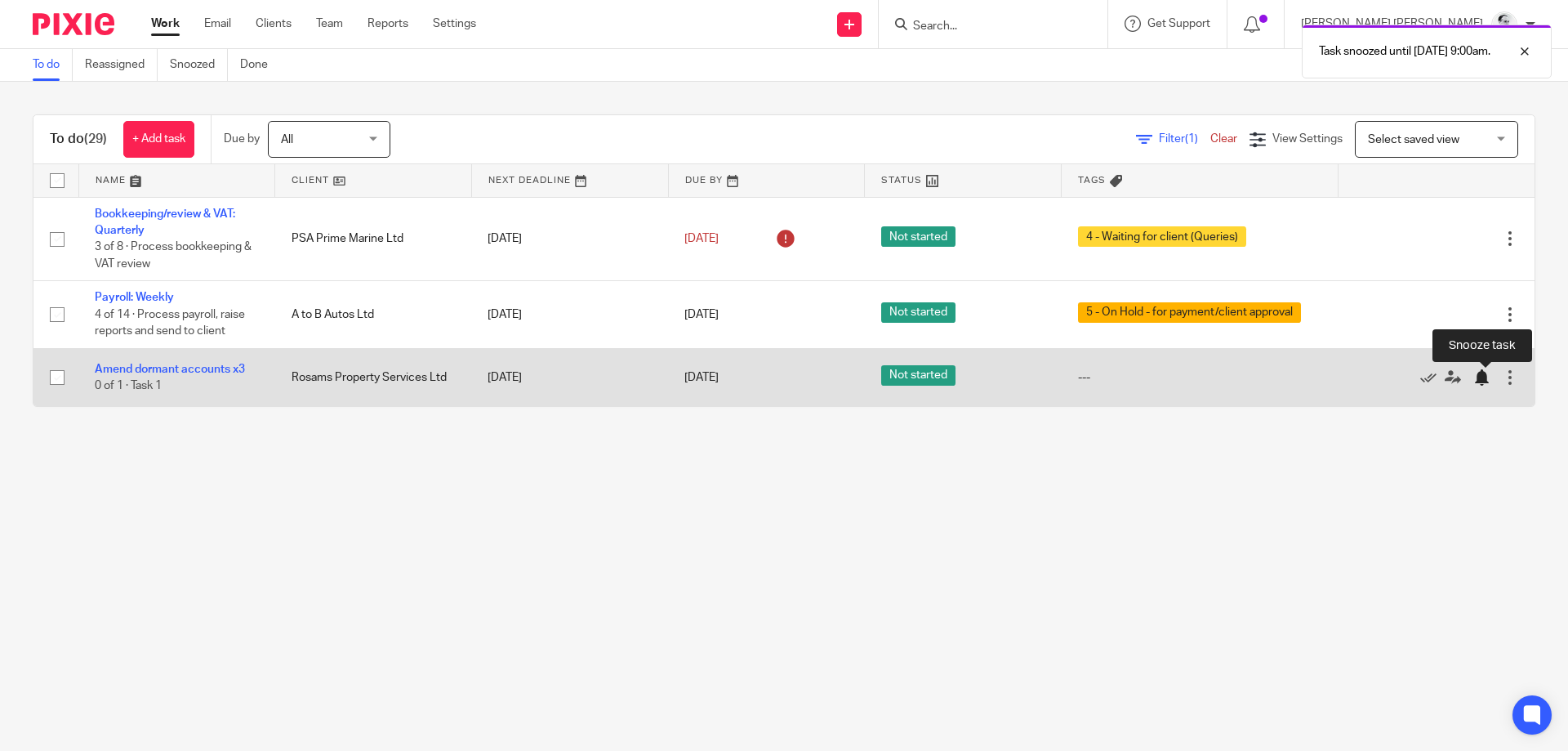
click at [1481, 378] on div at bounding box center [1482, 377] width 17 height 17
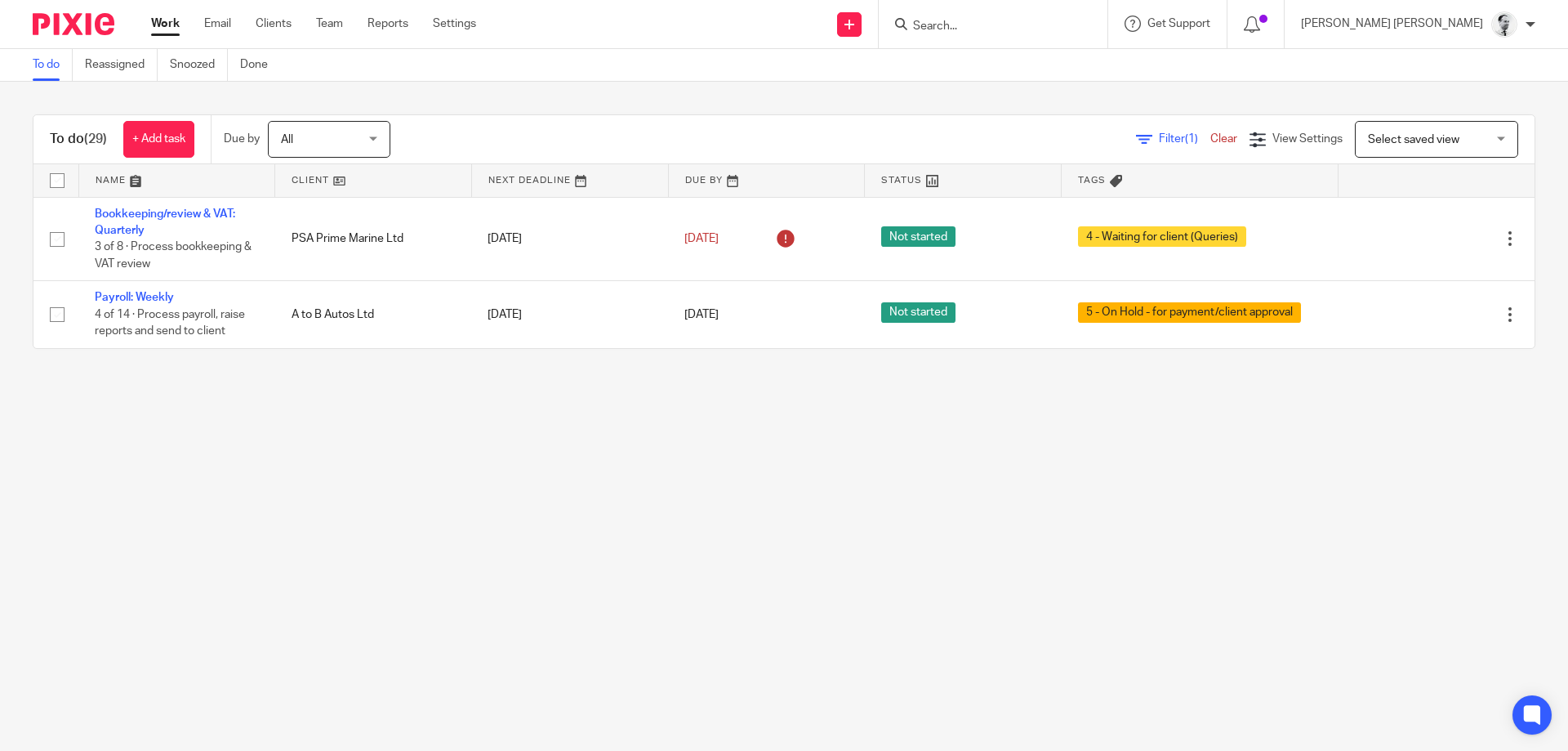
click at [1043, 24] on input "Search" at bounding box center [985, 27] width 147 height 15
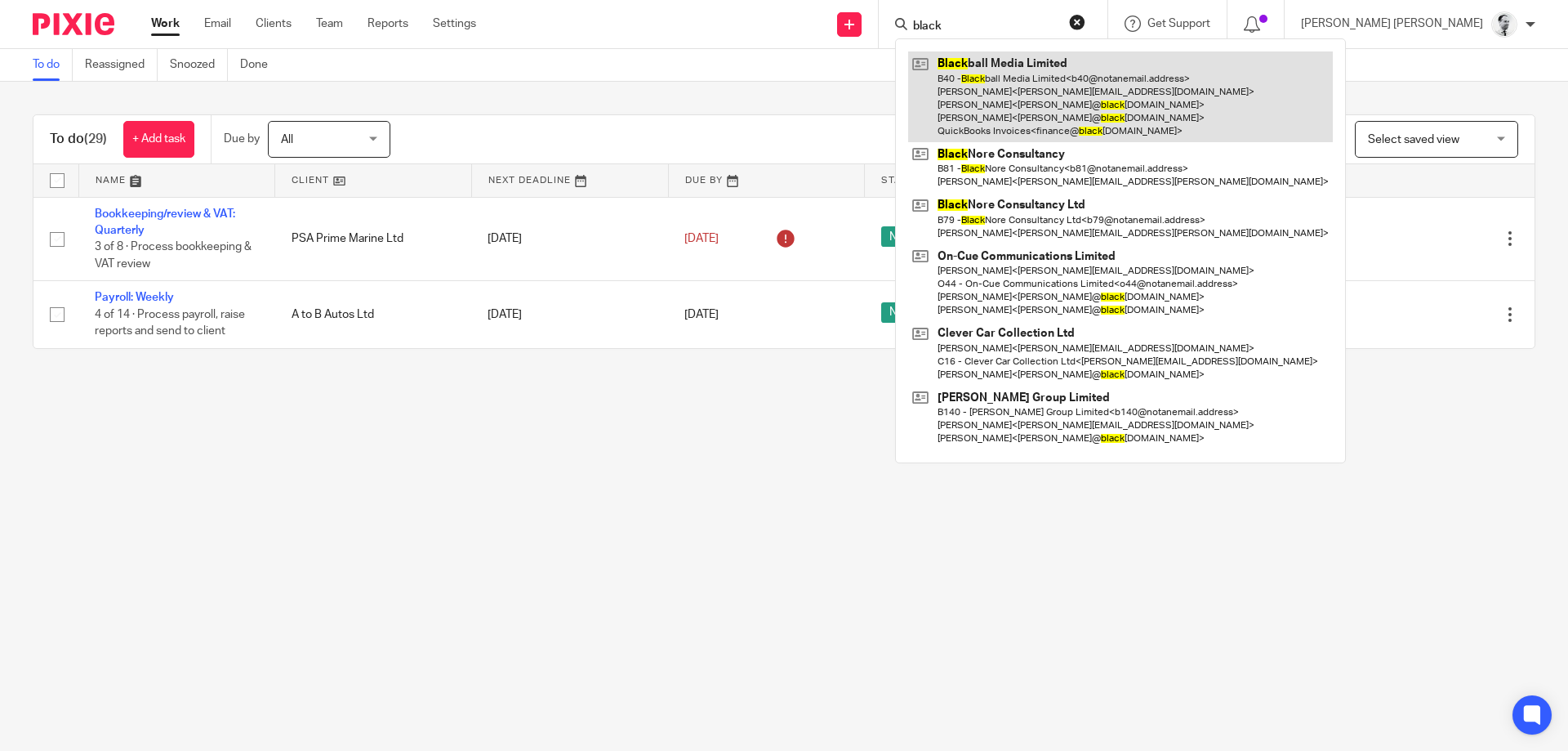
type input "black"
click at [1069, 111] on link at bounding box center [1121, 96] width 425 height 90
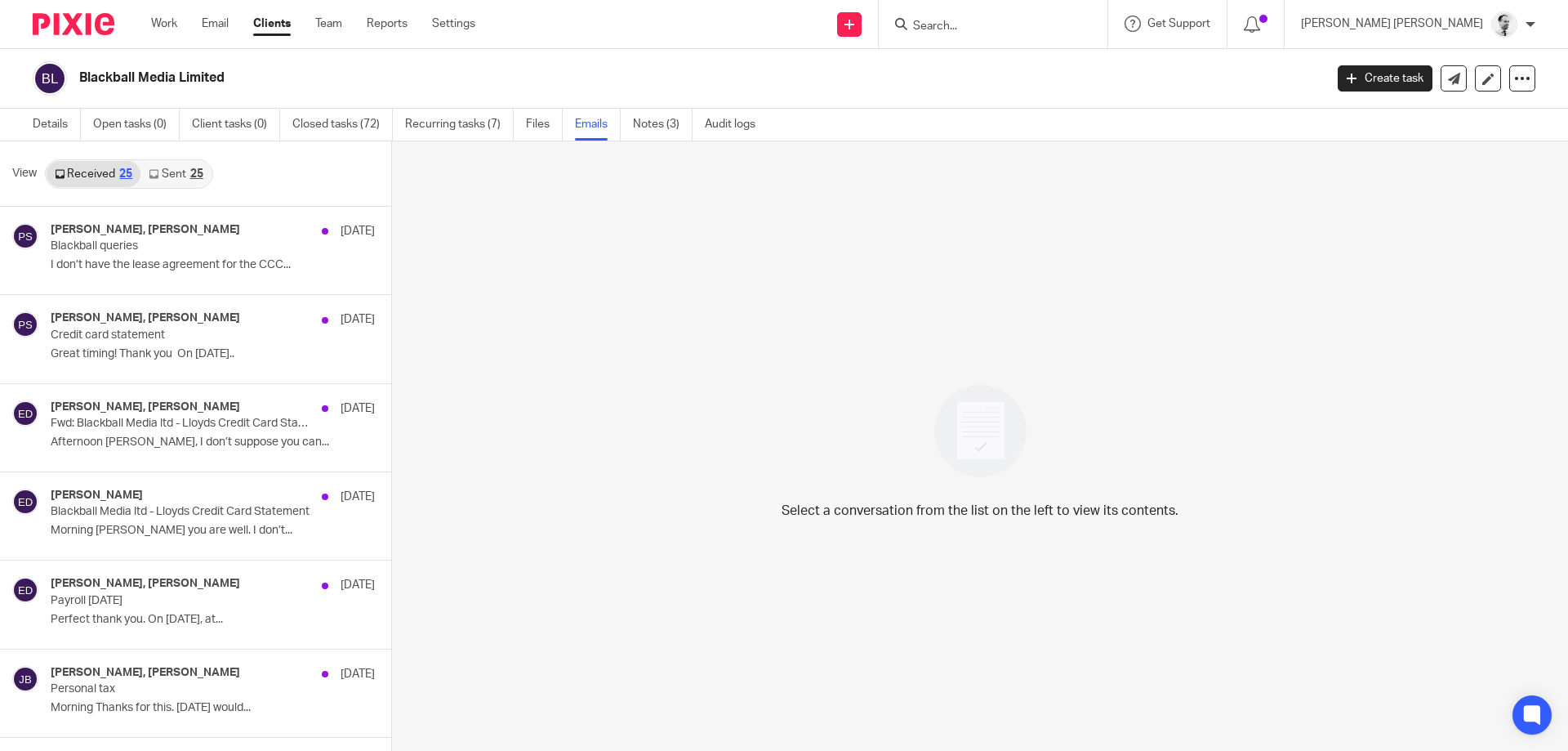
click at [153, 178] on icon at bounding box center [153, 174] width 10 height 10
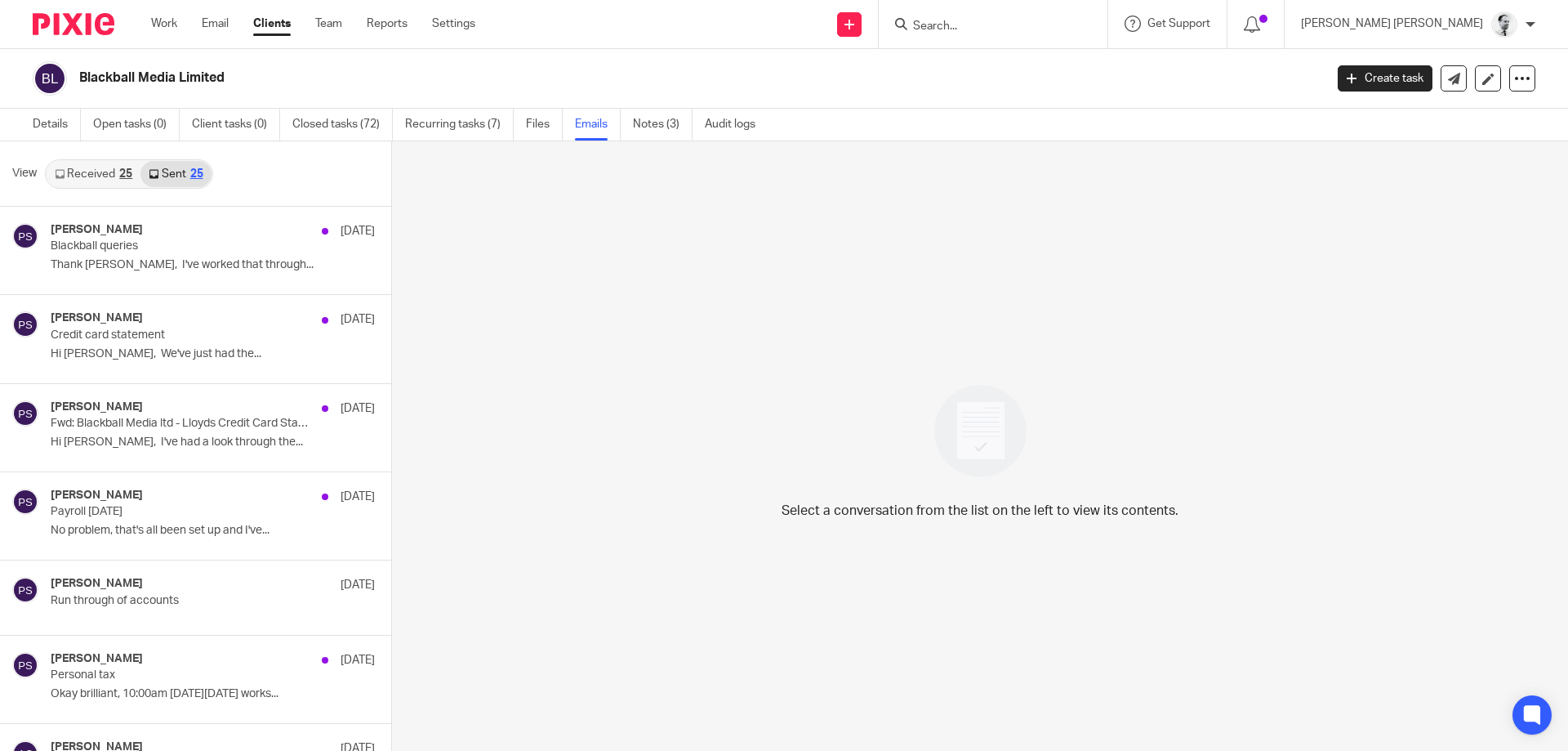
scroll to position [2, 0]
click at [95, 178] on link "Received 25" at bounding box center [93, 171] width 94 height 27
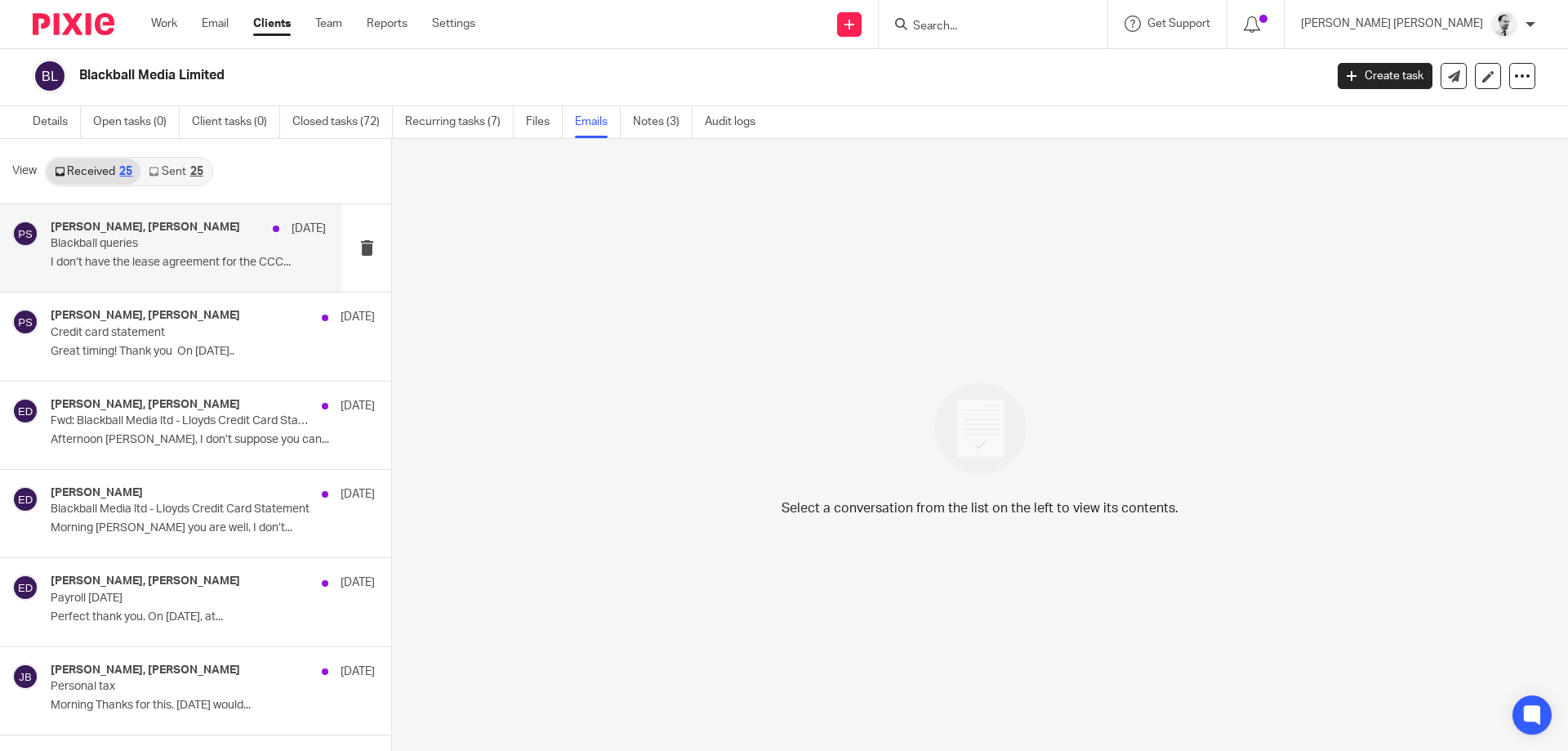
click at [149, 272] on div "Emma Davis, Peter Sommerville 9 Jul Blackball queries I don’t have the lease ag…" at bounding box center [188, 248] width 276 height 55
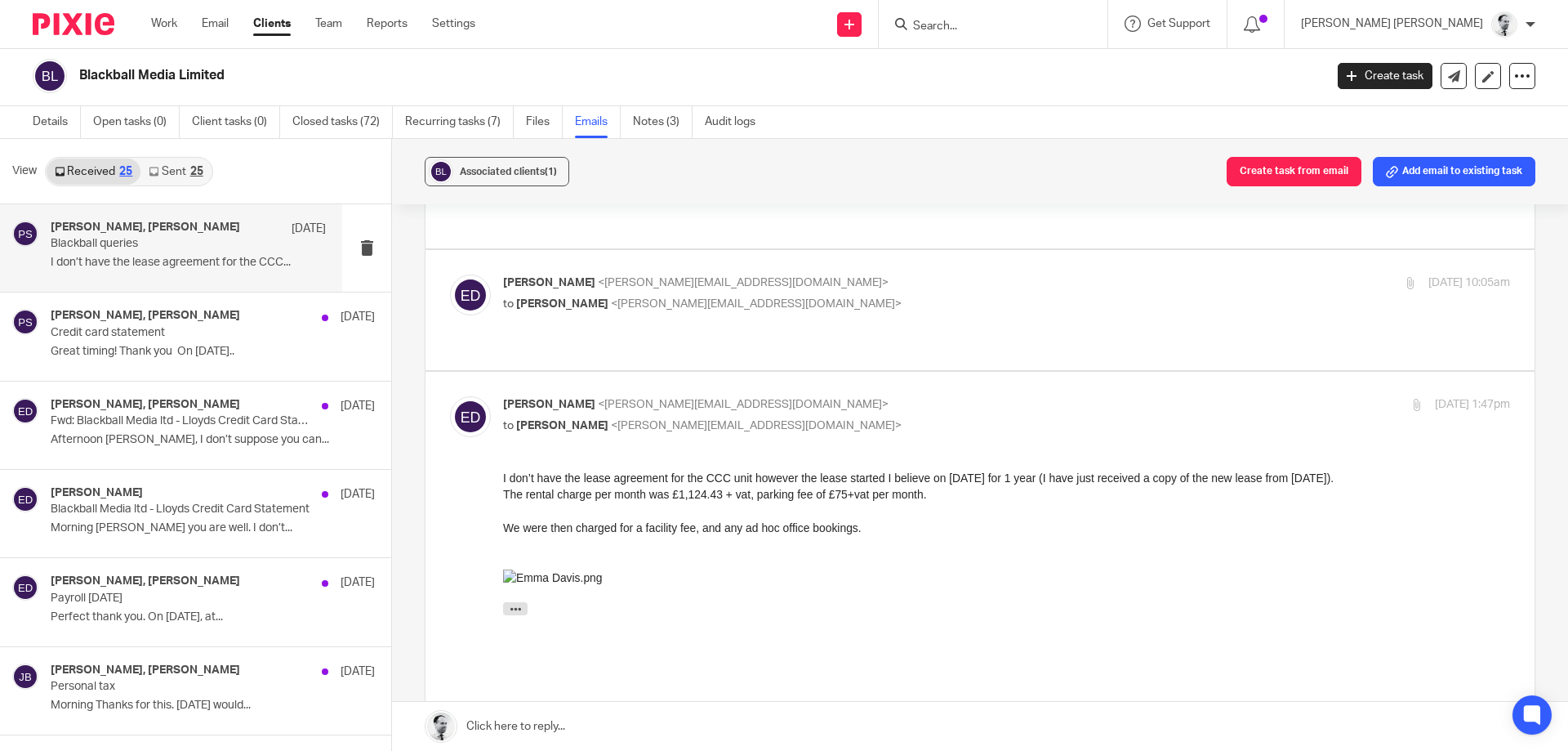
scroll to position [0, 0]
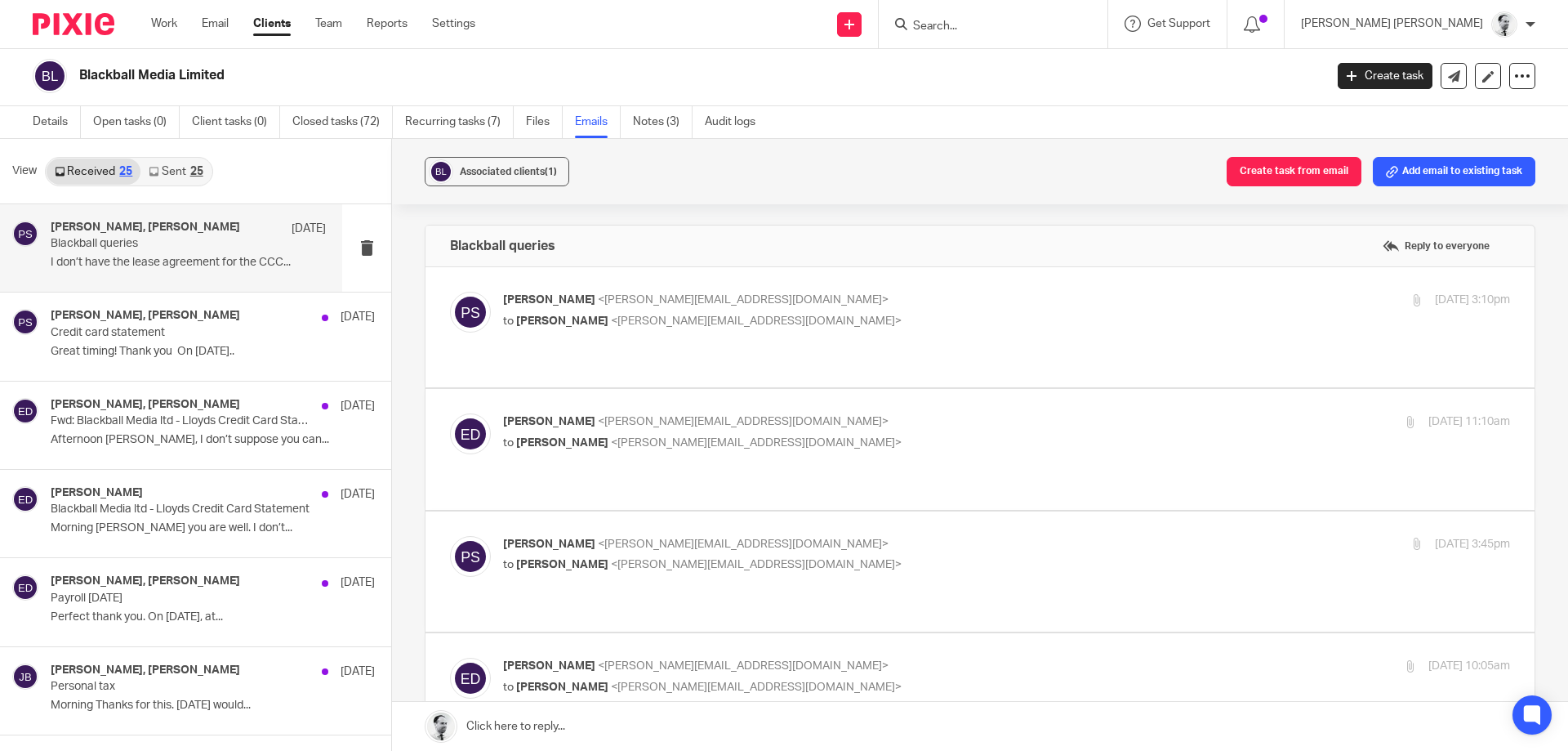
click at [198, 164] on link "Sent 25" at bounding box center [176, 171] width 71 height 27
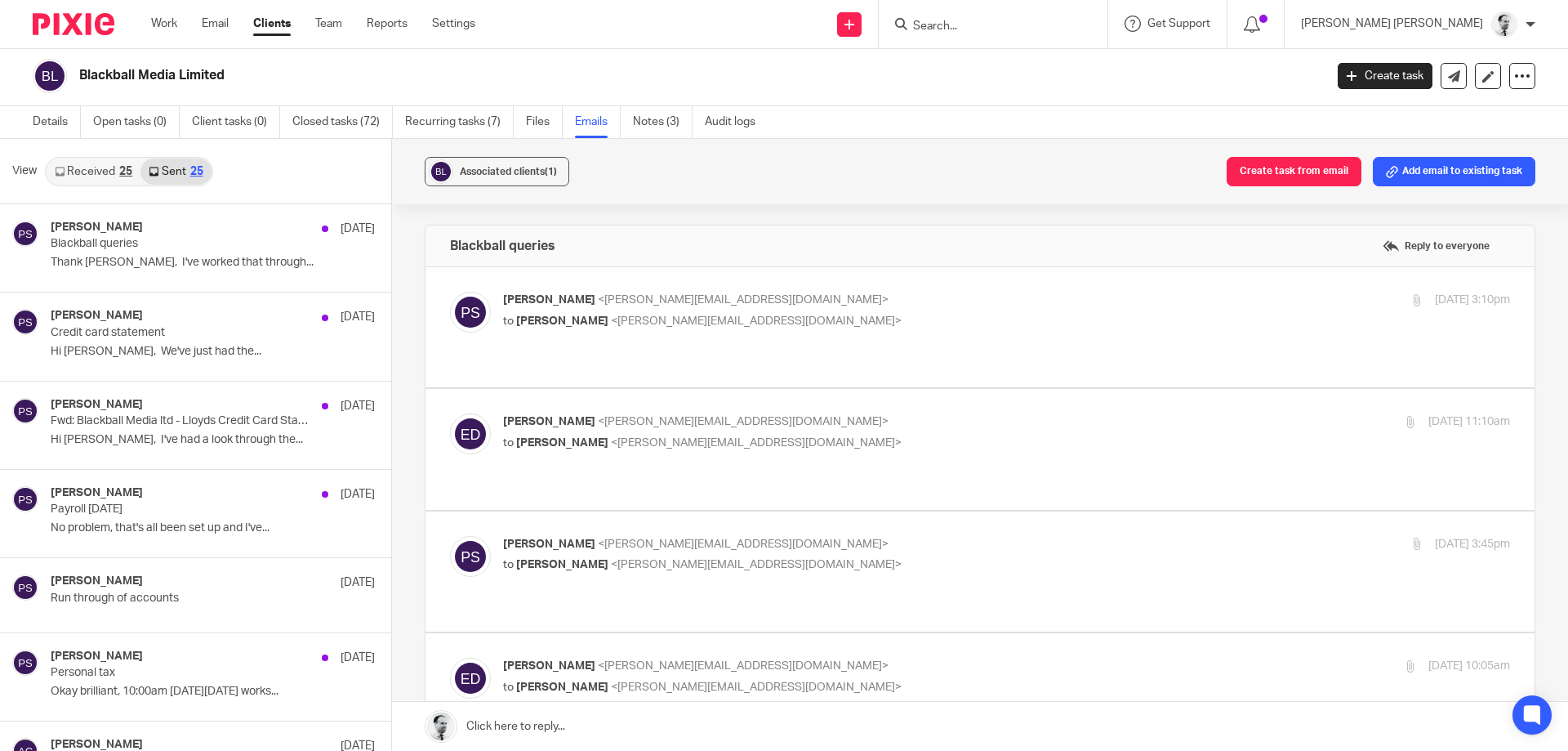
click at [85, 154] on div "View Received 25 Sent 25" at bounding box center [195, 172] width 392 height 66
click at [90, 173] on link "Received 25" at bounding box center [93, 171] width 94 height 27
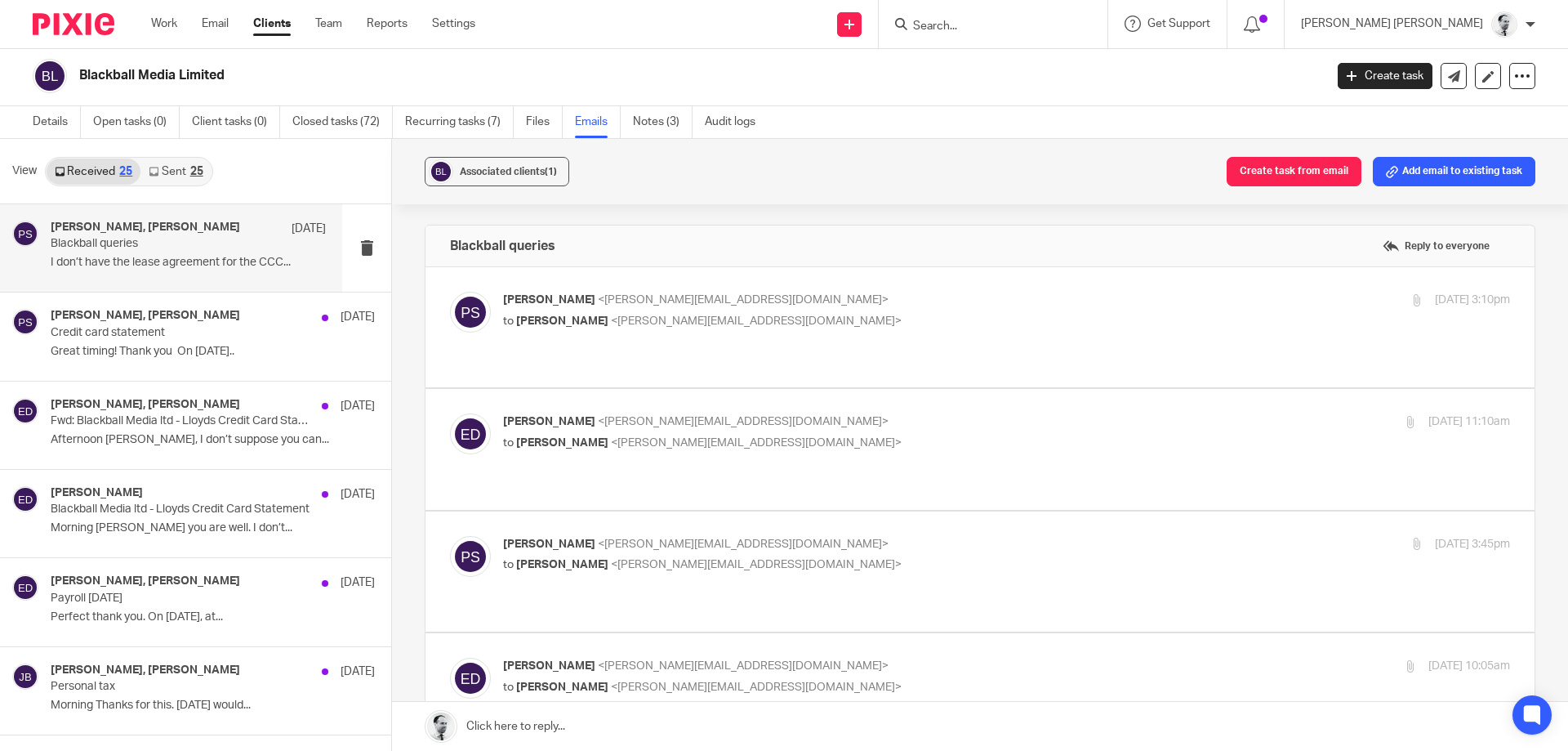
click at [1007, 20] on input "Search" at bounding box center [985, 27] width 147 height 15
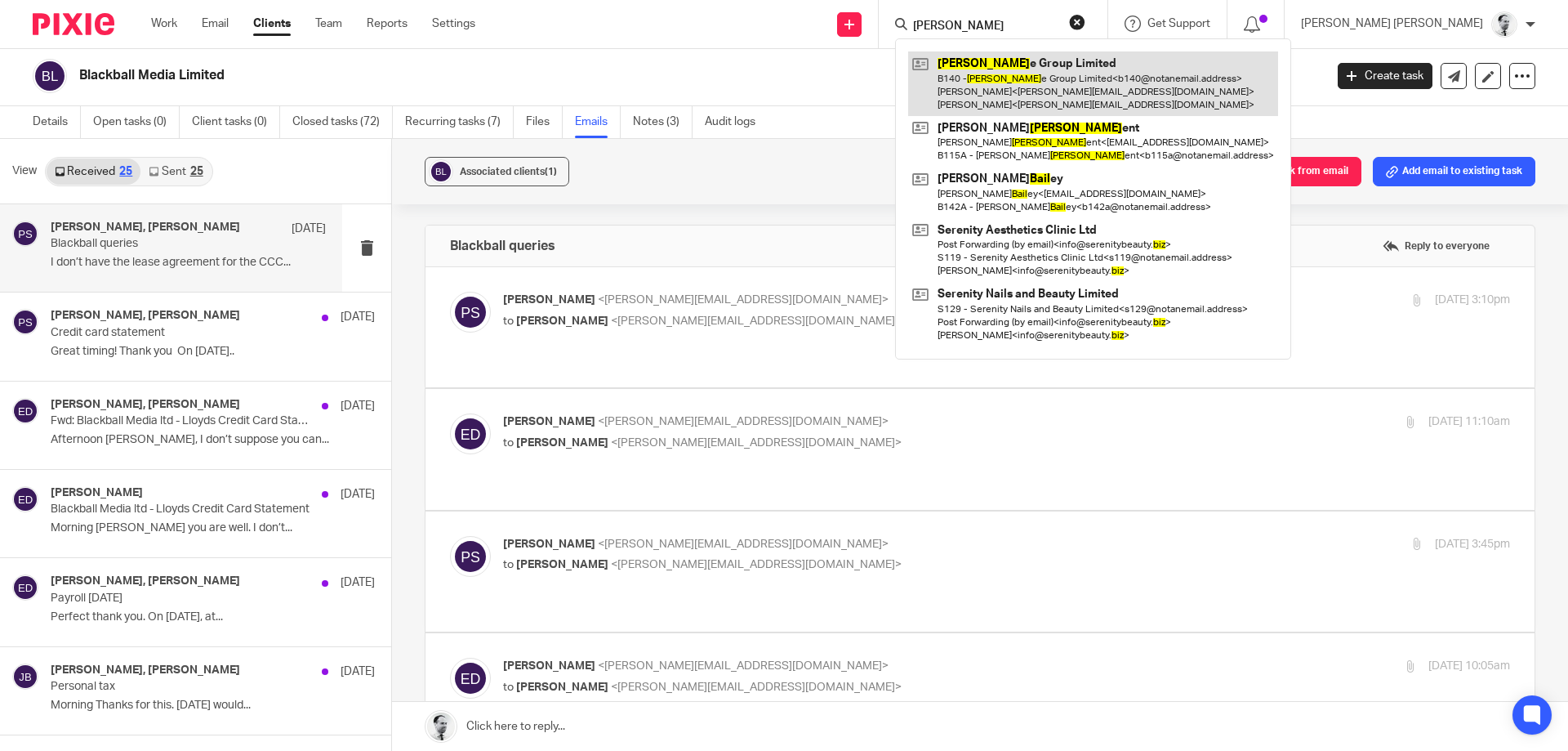
type input "baiz"
click at [1113, 78] on link at bounding box center [1093, 83] width 370 height 65
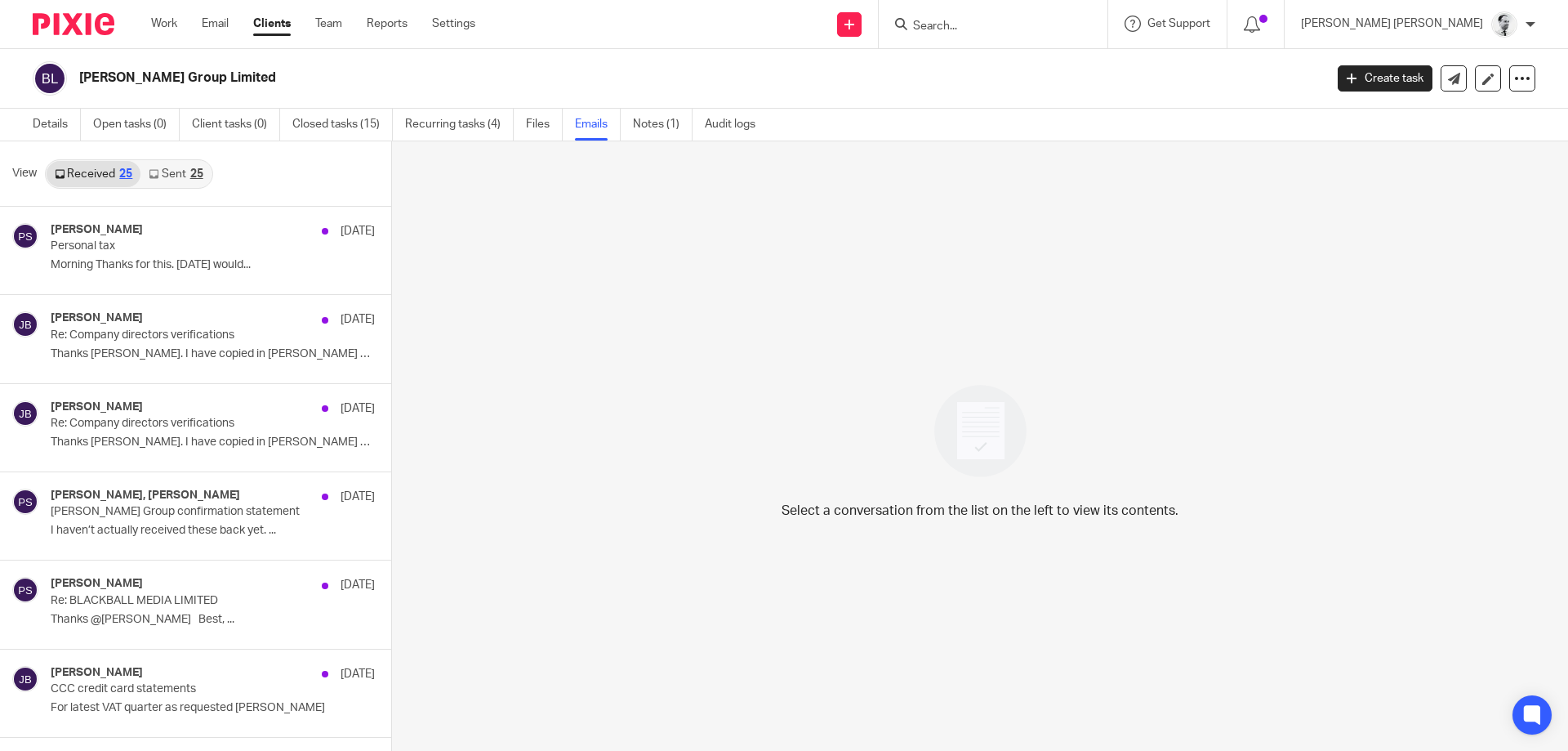
click at [177, 177] on link "Sent 25" at bounding box center [176, 174] width 71 height 27
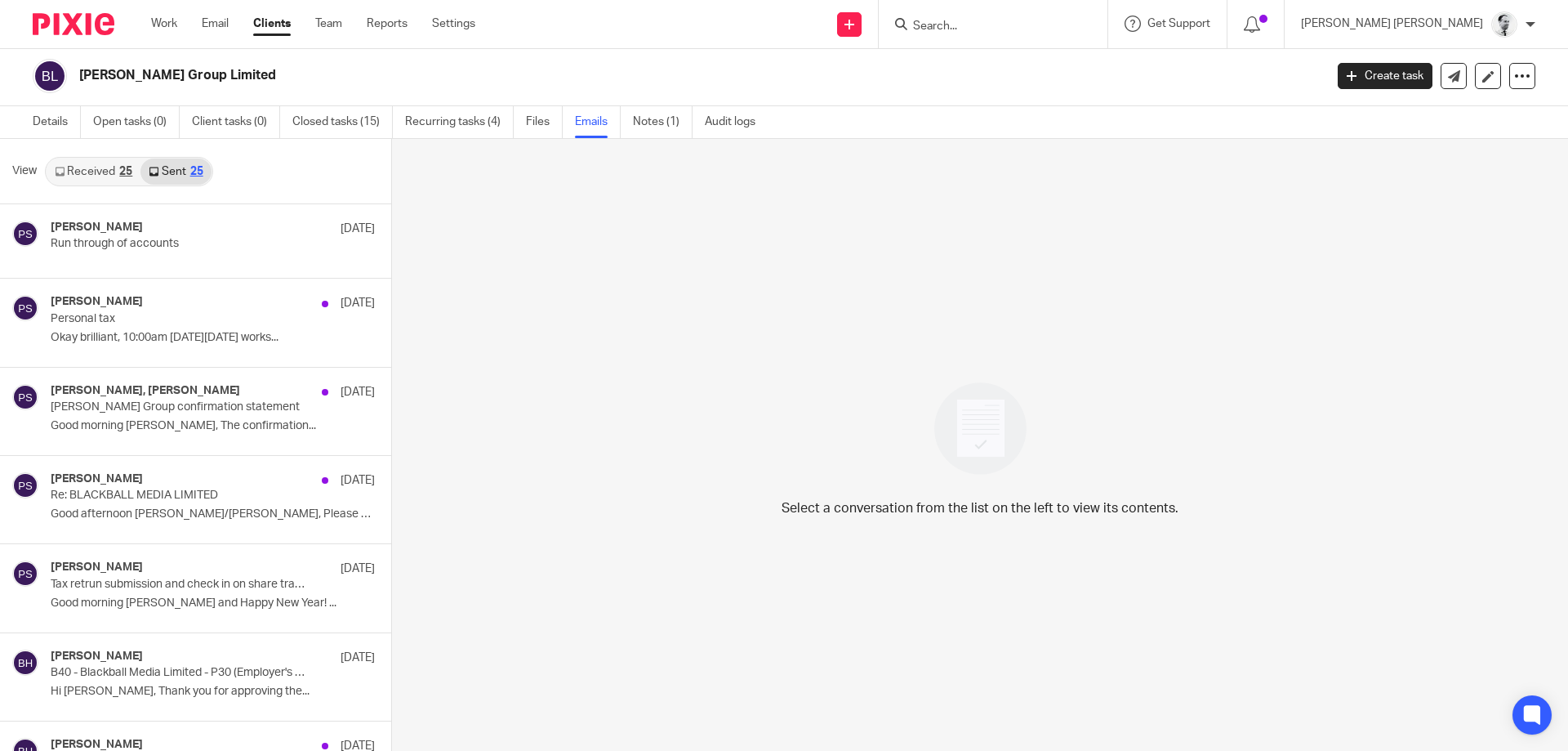
click at [102, 178] on link "Received 25" at bounding box center [93, 171] width 94 height 27
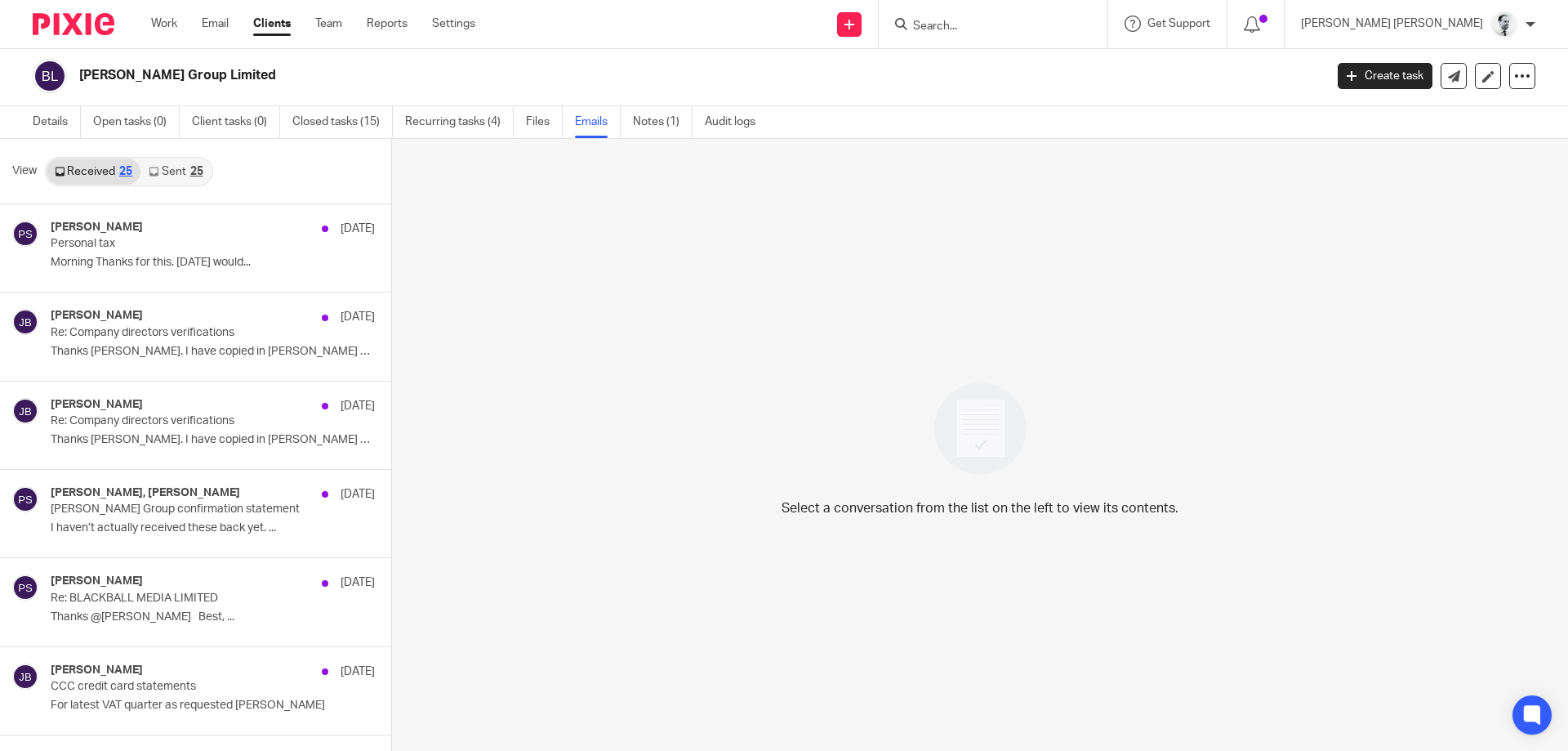
click at [192, 173] on div "25" at bounding box center [196, 172] width 13 height 12
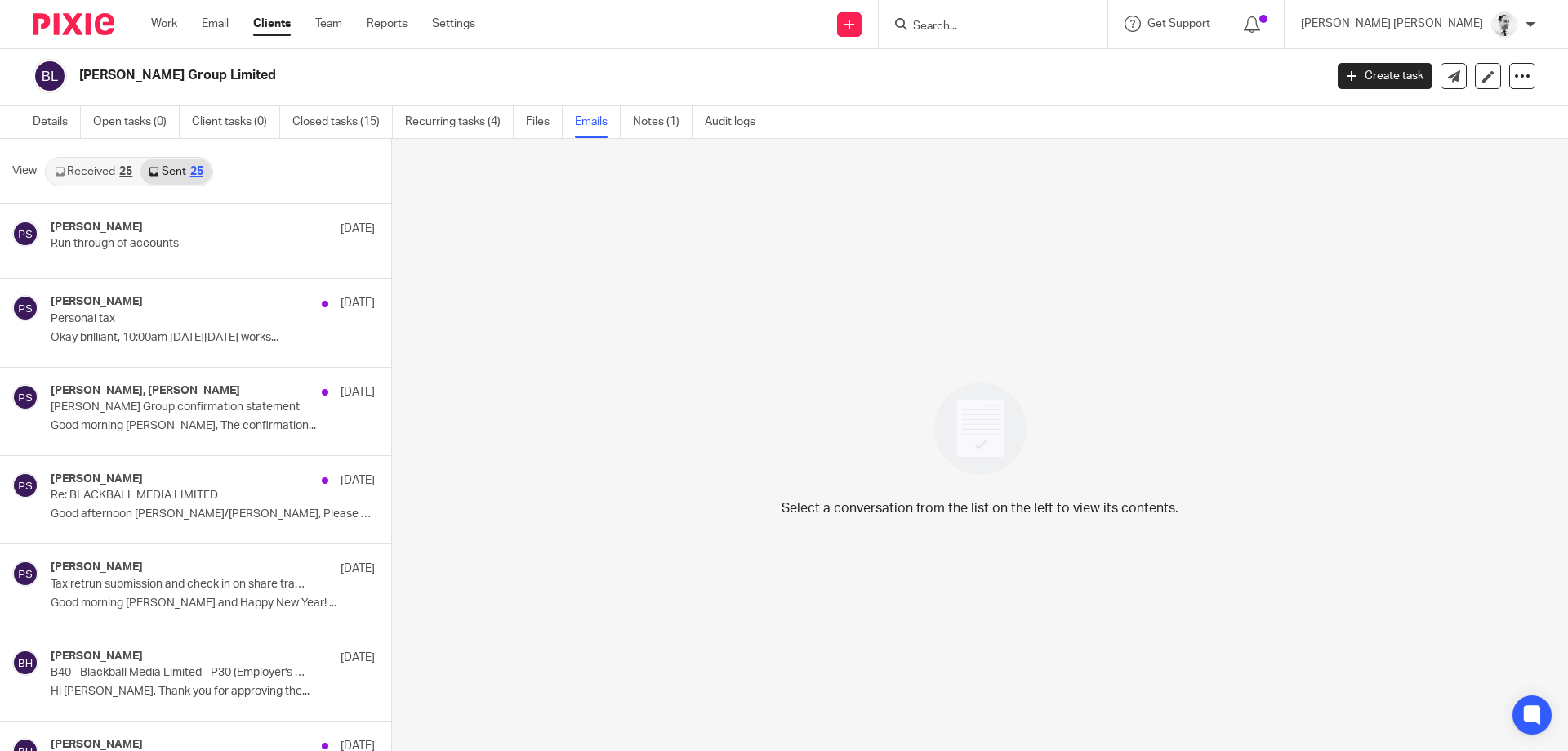
click at [80, 164] on link "Received 25" at bounding box center [93, 171] width 94 height 27
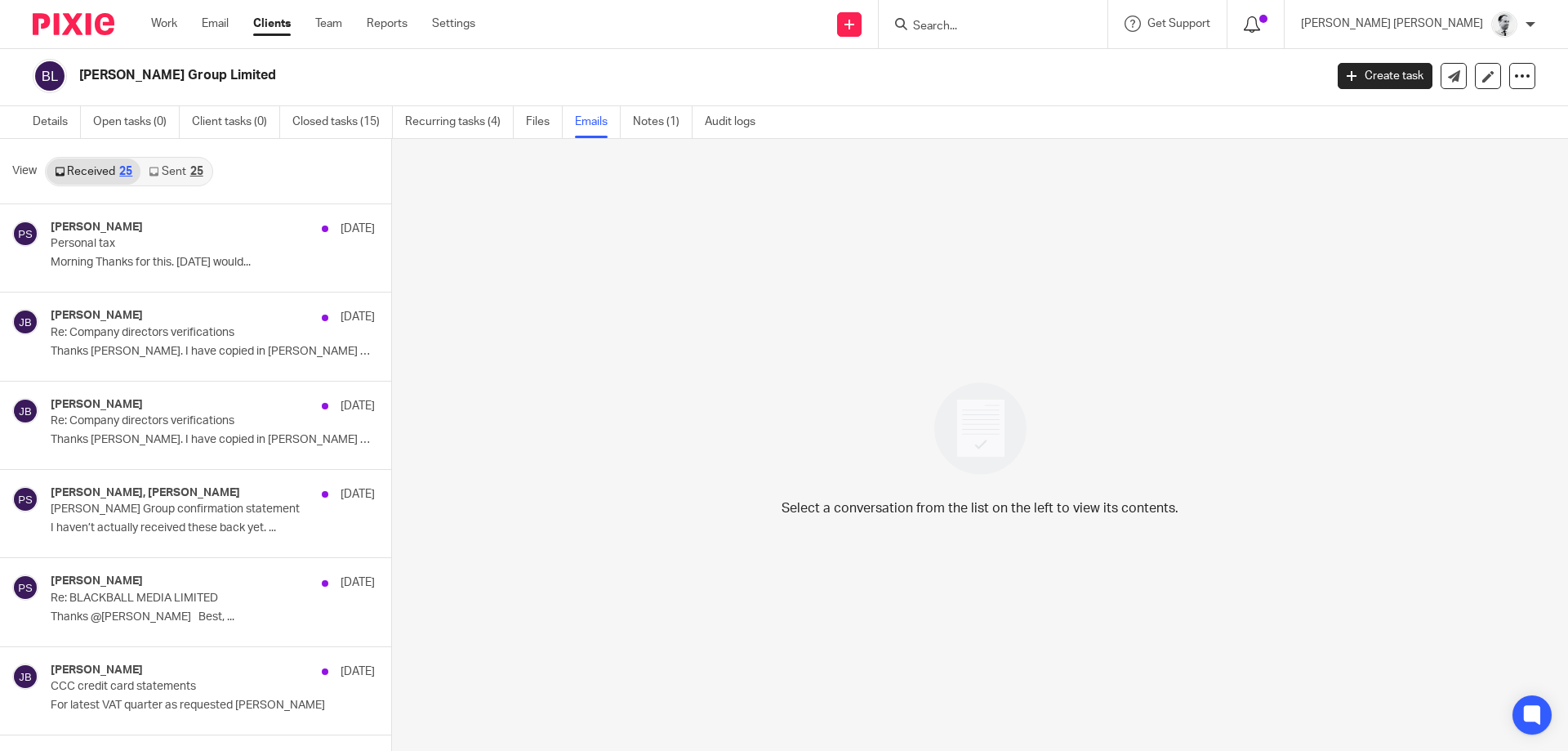
click at [1260, 19] on icon at bounding box center [1252, 25] width 17 height 17
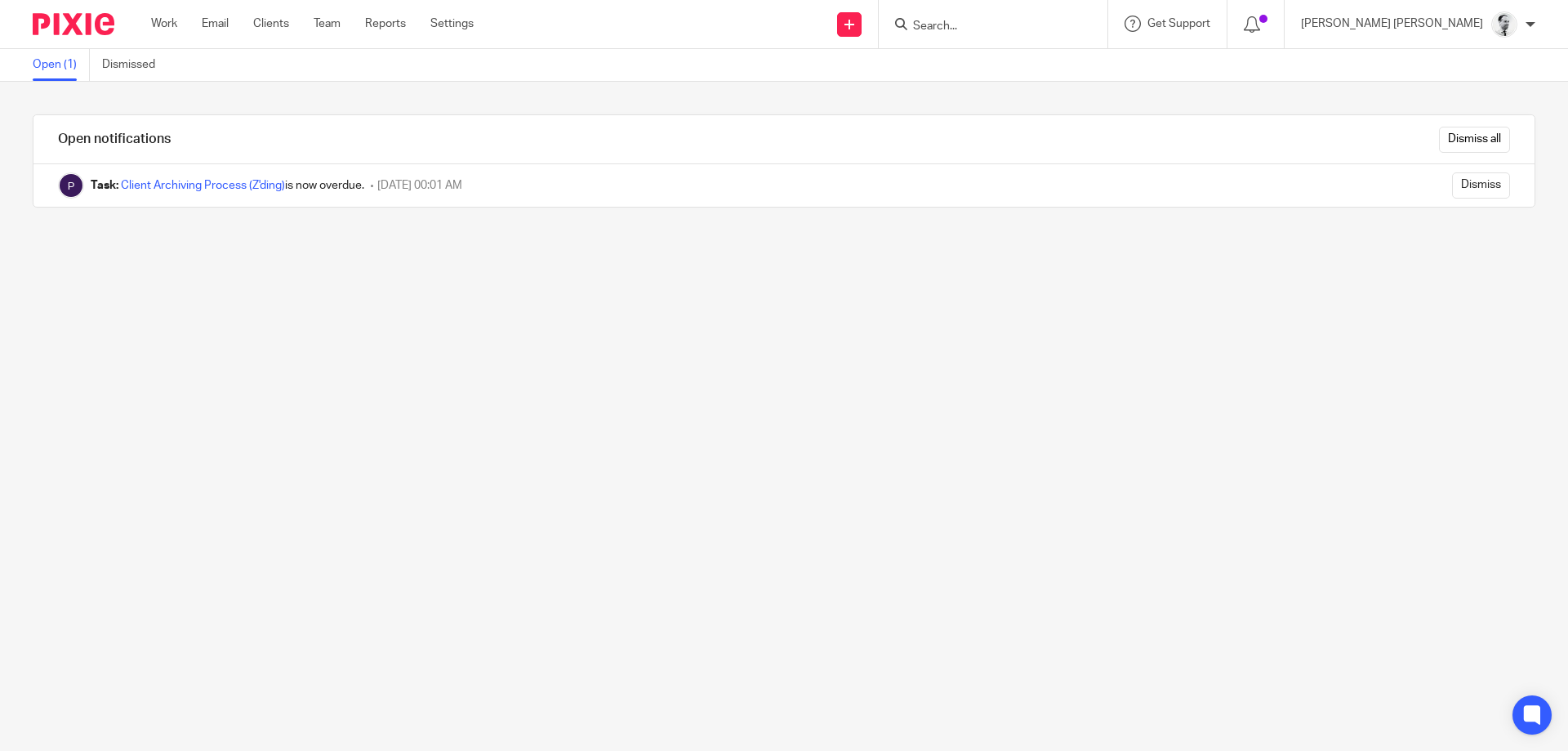
click at [1472, 148] on input "Dismiss all" at bounding box center [1475, 139] width 71 height 27
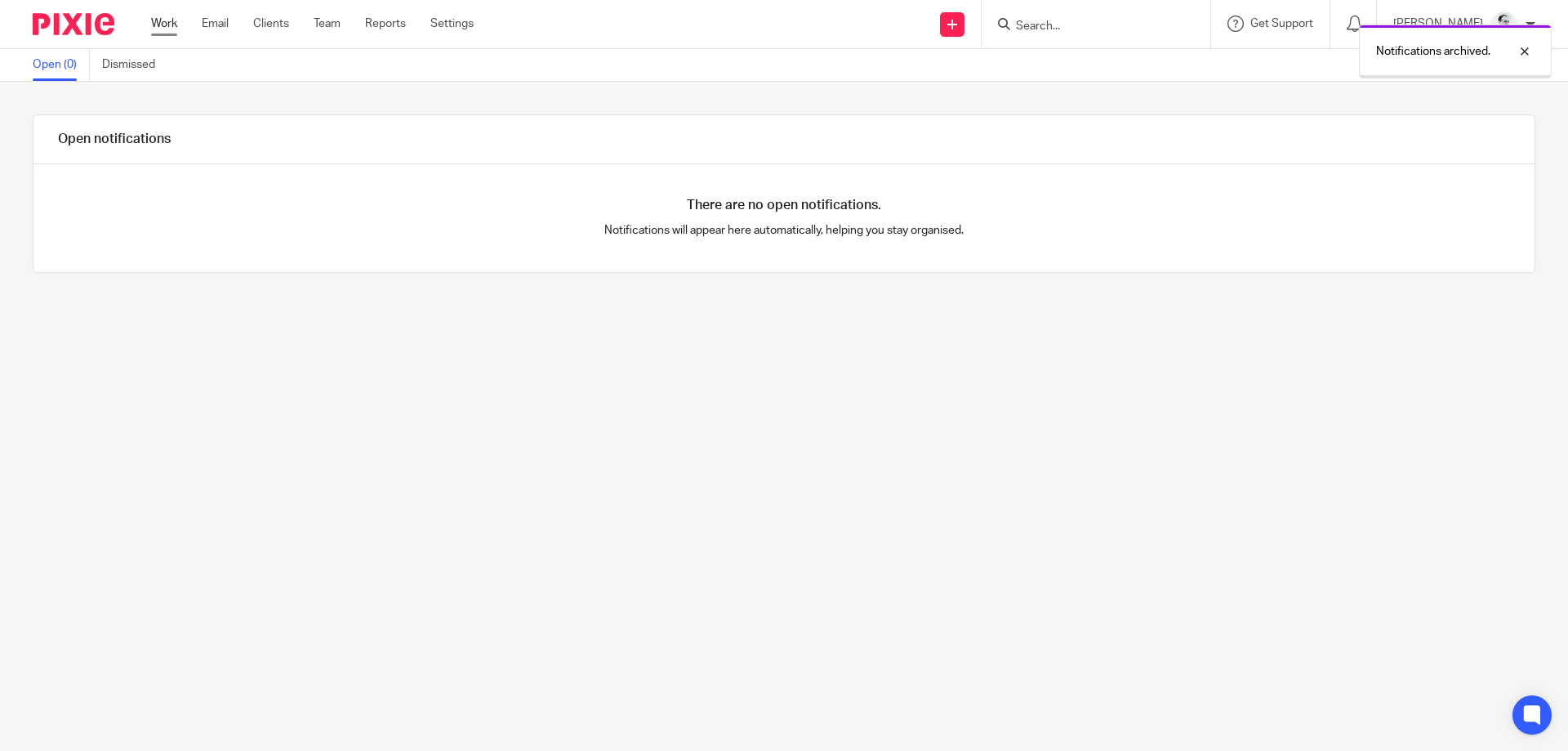
click at [168, 27] on link "Work" at bounding box center [164, 24] width 26 height 17
